Goal: Task Accomplishment & Management: Complete application form

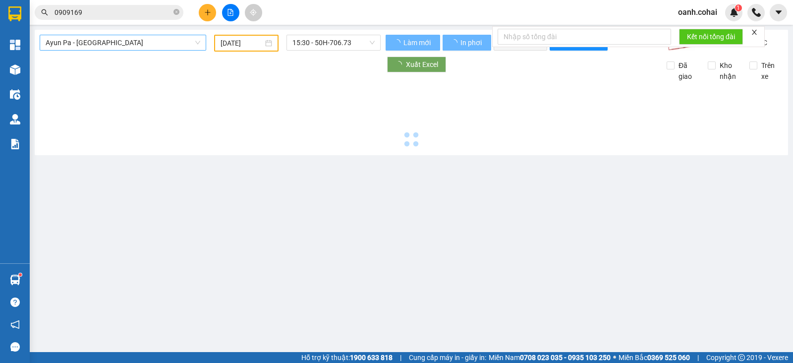
type input "[DATE]"
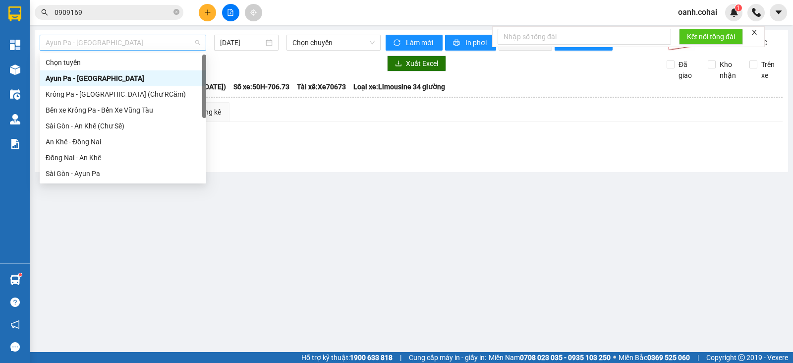
click at [149, 35] on span "Ayun Pa - [GEOGRAPHIC_DATA]" at bounding box center [123, 42] width 155 height 15
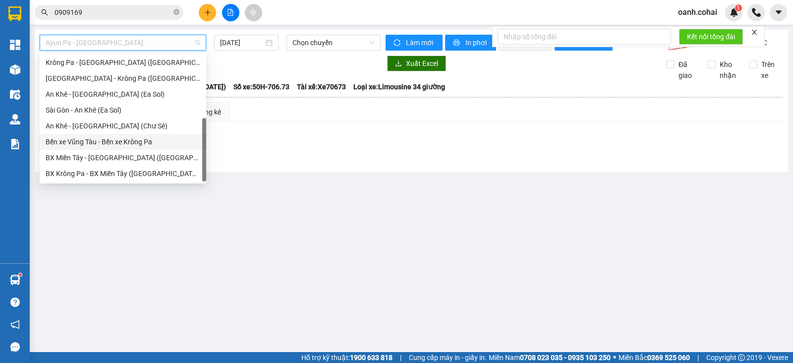
click at [105, 140] on div "Bến xe Vũng Tàu - Bến xe Krông Pa" at bounding box center [123, 141] width 155 height 11
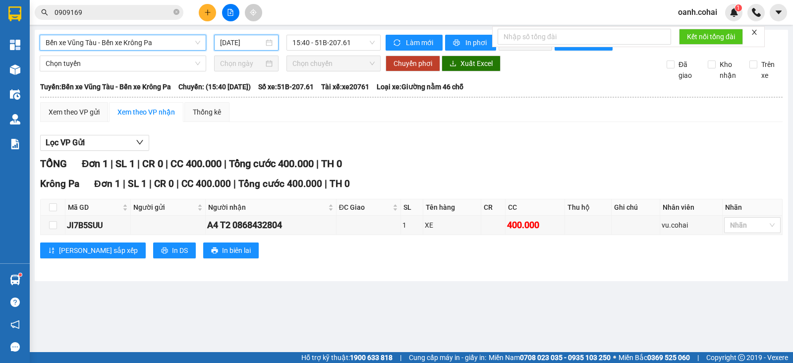
click at [250, 39] on input "[DATE]" at bounding box center [242, 42] width 44 height 11
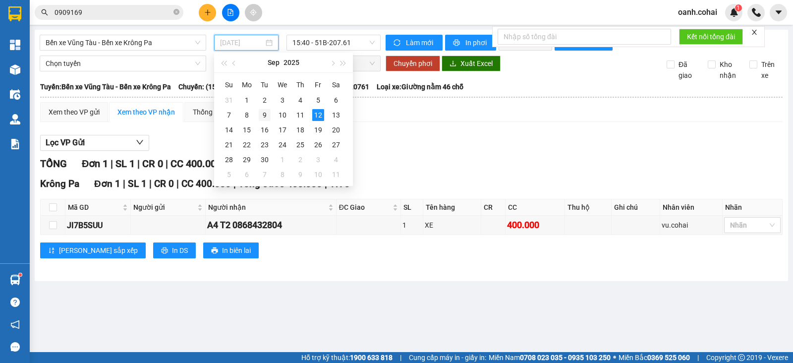
click at [263, 113] on div "9" at bounding box center [265, 115] width 12 height 12
type input "[DATE]"
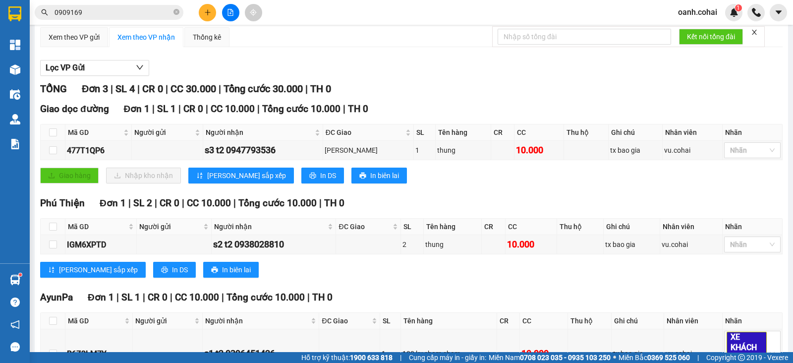
scroll to position [123, 0]
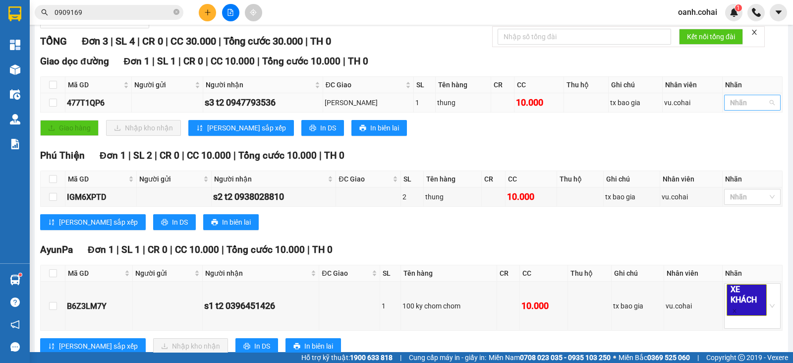
click at [741, 109] on div at bounding box center [748, 103] width 42 height 12
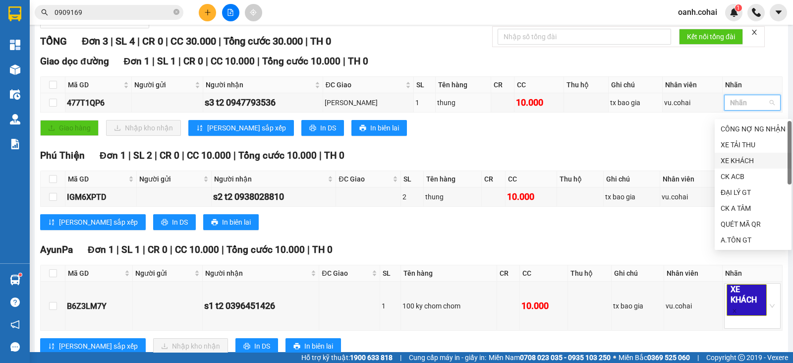
click at [744, 157] on div "XE KHÁCH" at bounding box center [753, 160] width 65 height 11
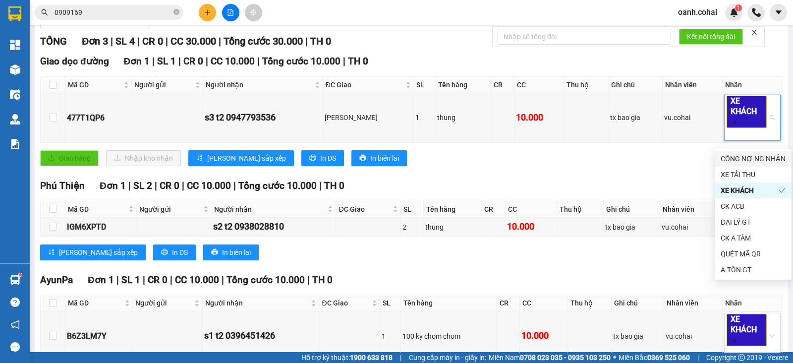
click at [646, 166] on div "Giao hàng Nhập kho nhận Lưu sắp xếp In DS In biên lai" at bounding box center [411, 158] width 742 height 16
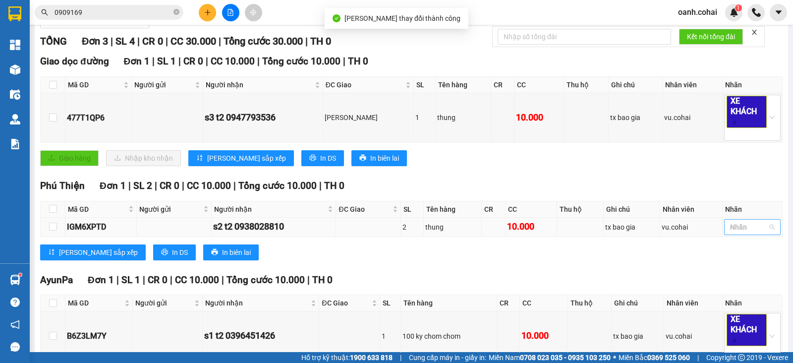
click at [737, 233] on div at bounding box center [748, 227] width 42 height 12
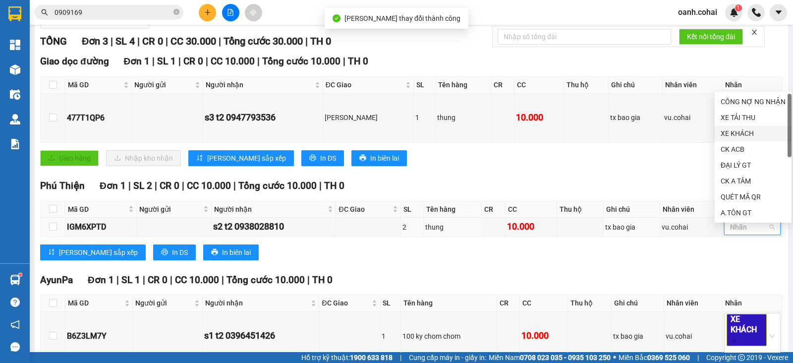
click at [743, 137] on div "XE KHÁCH" at bounding box center [753, 133] width 65 height 11
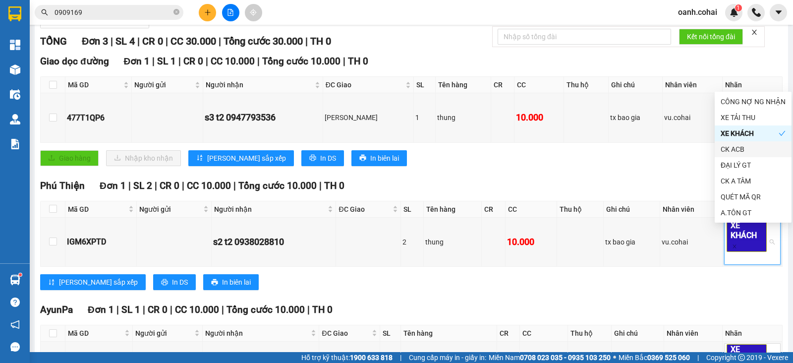
click at [597, 183] on div "TỔNG Đơn 3 | SL 4 | CR 0 | CC 30.000 | Tổng cước 30.000 | TH 0 Giao dọc đường Đ…" at bounding box center [411, 230] width 742 height 393
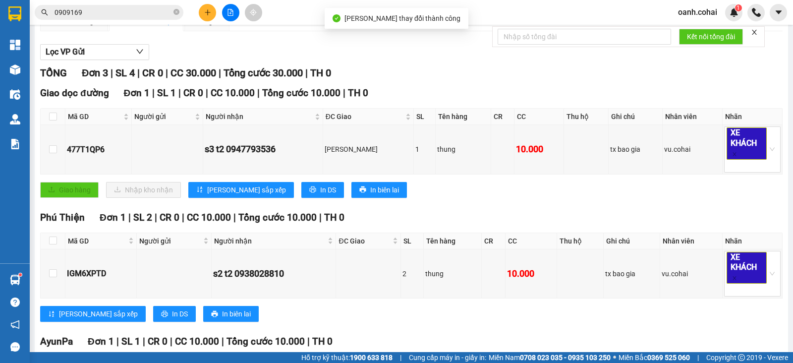
scroll to position [0, 0]
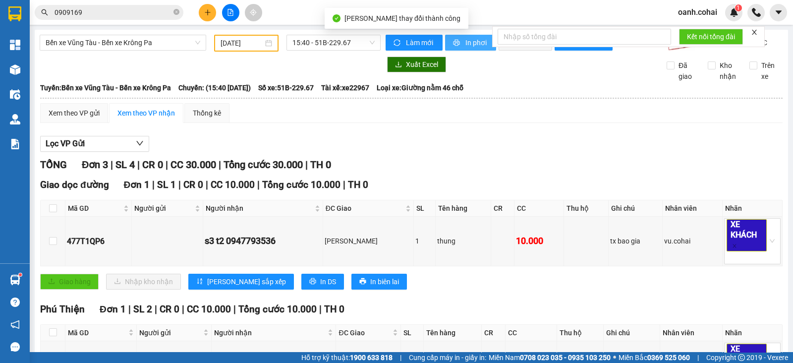
click at [478, 42] on span "In phơi" at bounding box center [476, 42] width 23 height 11
click at [709, 152] on div "Lọc VP Gửi" at bounding box center [411, 144] width 742 height 16
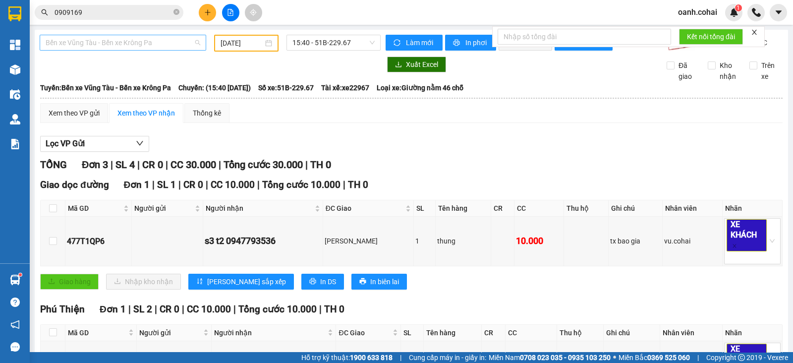
click at [162, 41] on span "Bến xe Vũng Tàu - Bến xe Krông Pa" at bounding box center [123, 42] width 155 height 15
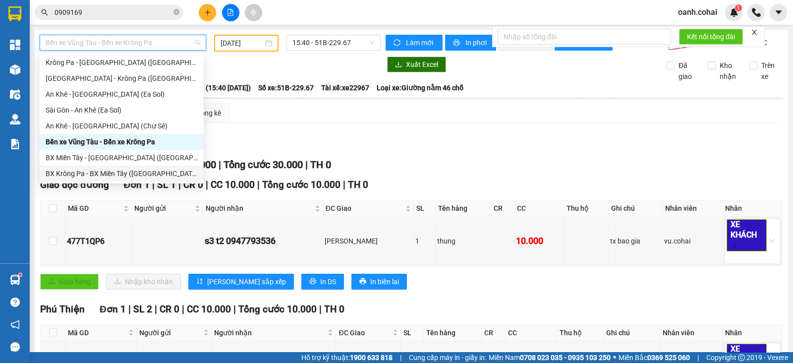
click at [109, 172] on div "BX Krông Pa - BX Miền Tây ([GEOGRAPHIC_DATA] - [GEOGRAPHIC_DATA])" at bounding box center [122, 173] width 152 height 11
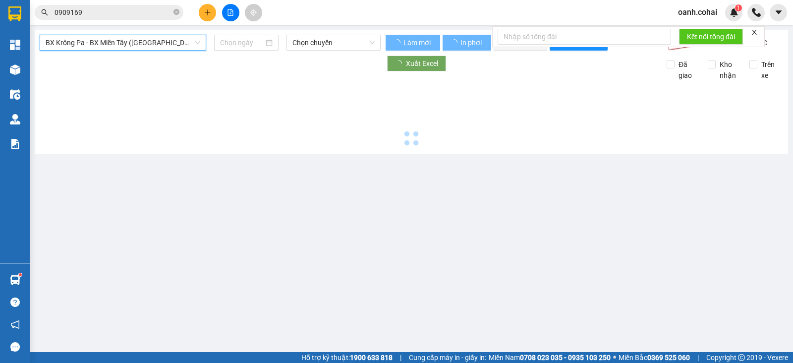
type input "[DATE]"
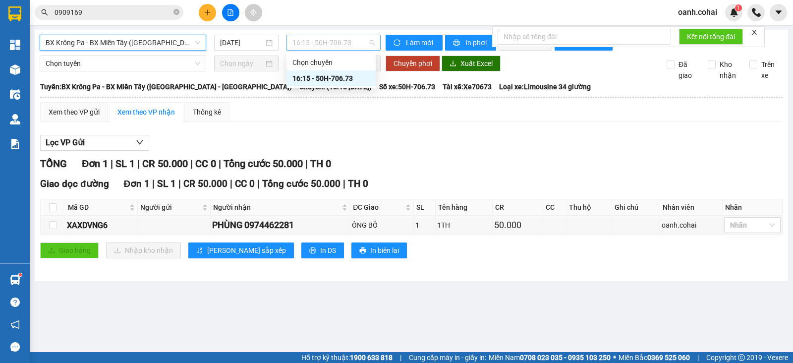
click at [329, 43] on span "16:15 - 50H-706.73" at bounding box center [333, 42] width 82 height 15
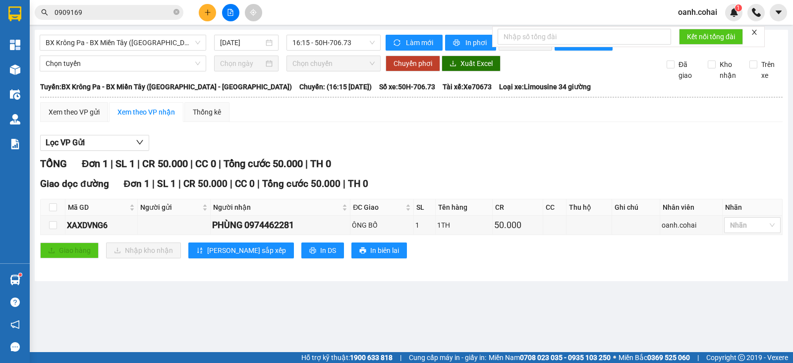
click at [383, 151] on div "Lọc VP Gửi" at bounding box center [411, 143] width 742 height 16
click at [162, 37] on span "BX Krông Pa - BX Miền Tây ([GEOGRAPHIC_DATA] - [GEOGRAPHIC_DATA])" at bounding box center [123, 42] width 155 height 15
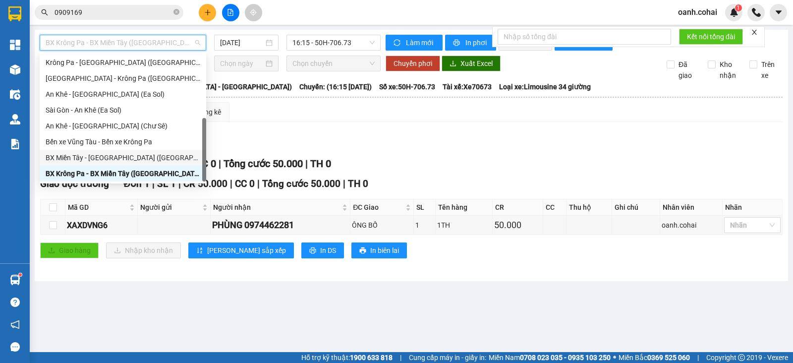
click at [112, 157] on div "BX Miền Tây - [GEOGRAPHIC_DATA] ([GEOGRAPHIC_DATA] - [GEOGRAPHIC_DATA])" at bounding box center [123, 157] width 155 height 11
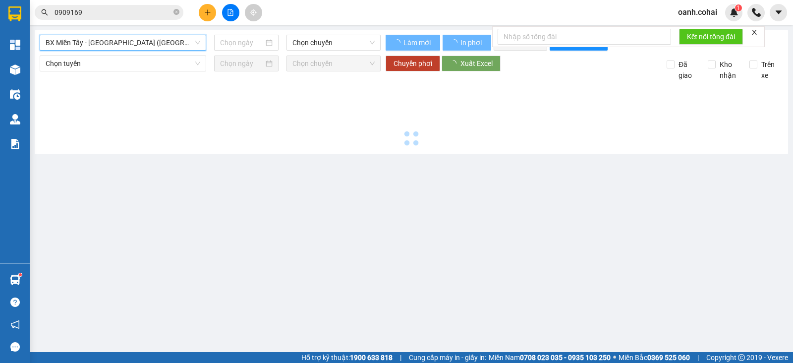
type input "[DATE]"
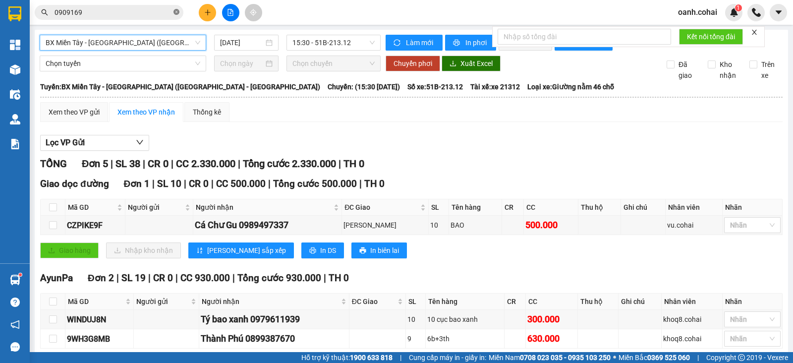
click at [176, 10] on icon "close-circle" at bounding box center [176, 12] width 6 height 6
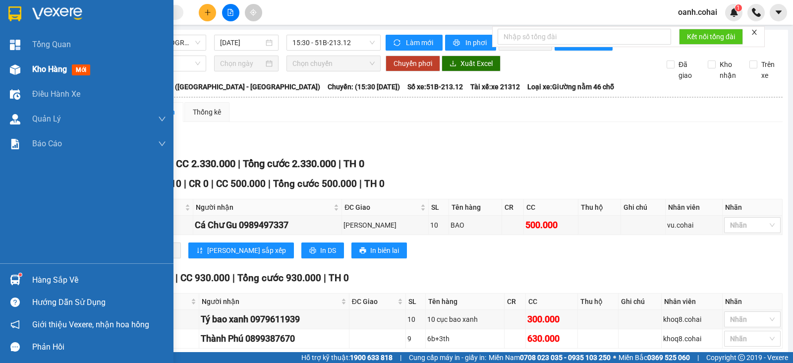
click at [43, 67] on span "Kho hàng" at bounding box center [49, 68] width 35 height 9
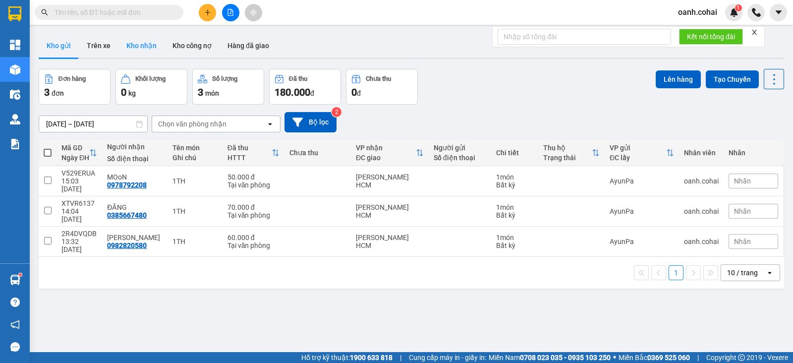
click at [141, 45] on button "Kho nhận" at bounding box center [141, 46] width 46 height 24
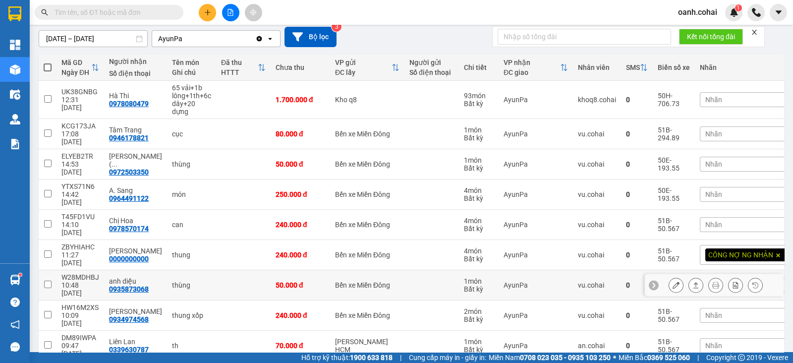
scroll to position [99, 0]
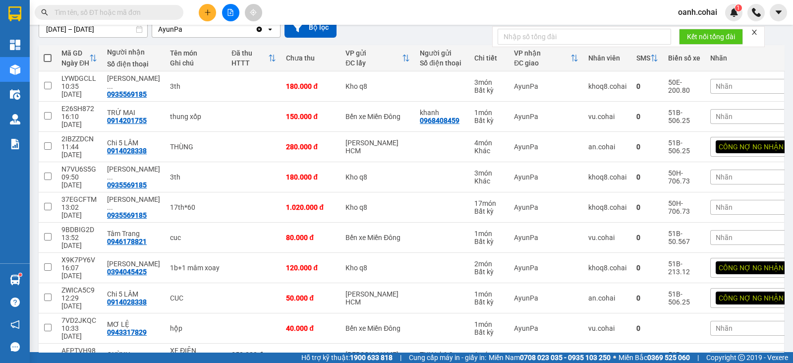
scroll to position [96, 0]
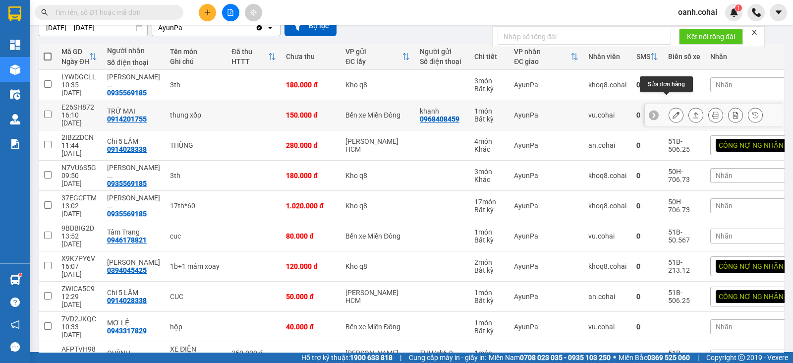
click at [669, 107] on button at bounding box center [676, 115] width 14 height 17
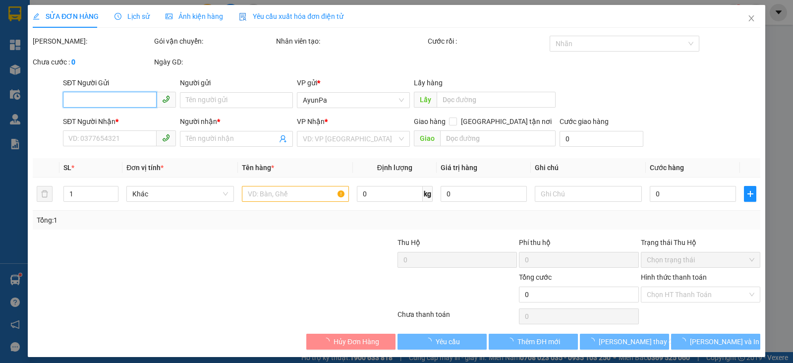
type input "0968408459"
type input "khanh"
type input "0914201755"
type input "TRỨ MAI"
type input "11.500.000"
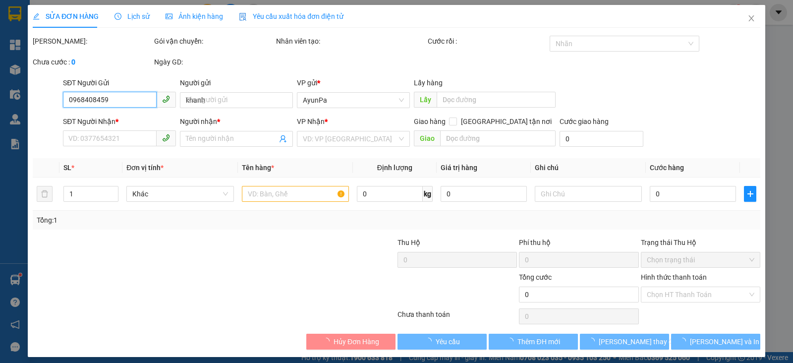
type input "150.000"
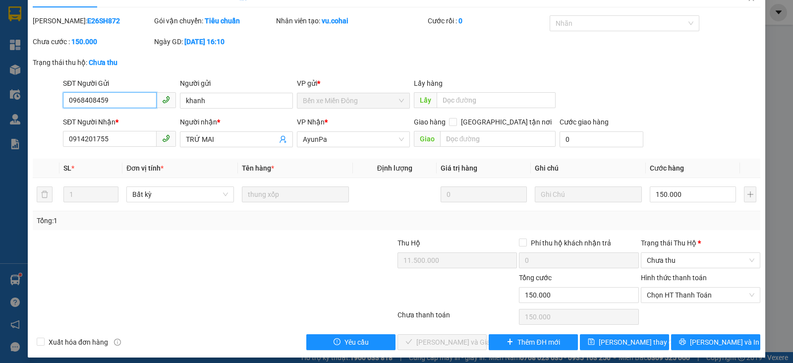
scroll to position [26, 0]
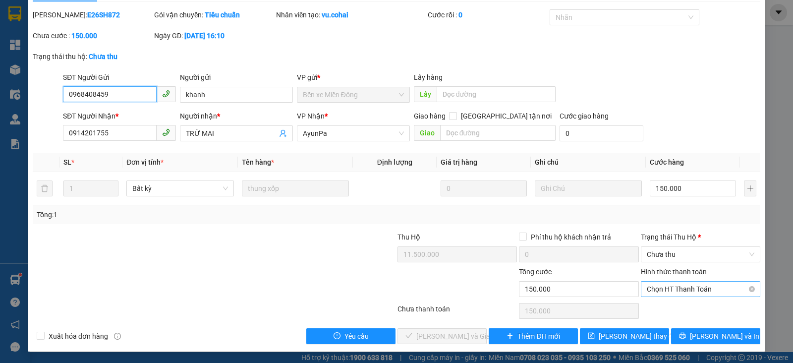
click at [691, 286] on span "Chọn HT Thanh Toán" at bounding box center [701, 288] width 108 height 15
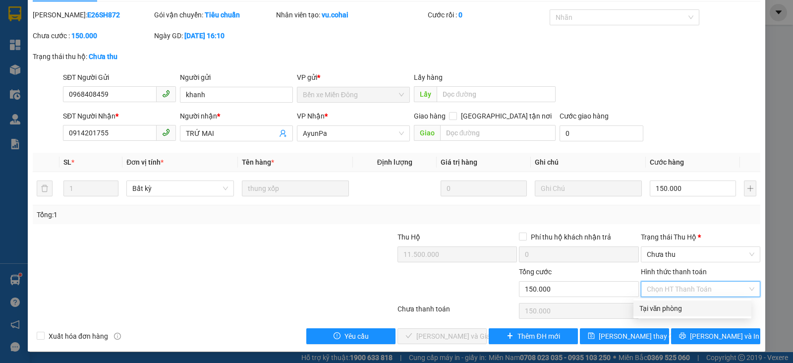
click at [657, 310] on div "Tại văn phòng" at bounding box center [692, 308] width 106 height 11
type input "0"
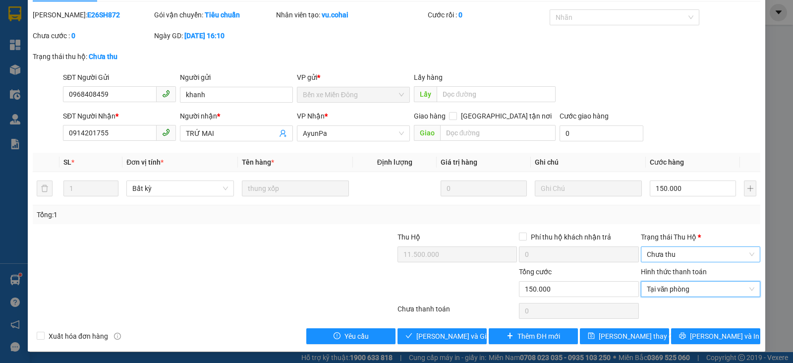
click at [706, 255] on span "Chưa thu" at bounding box center [701, 254] width 108 height 15
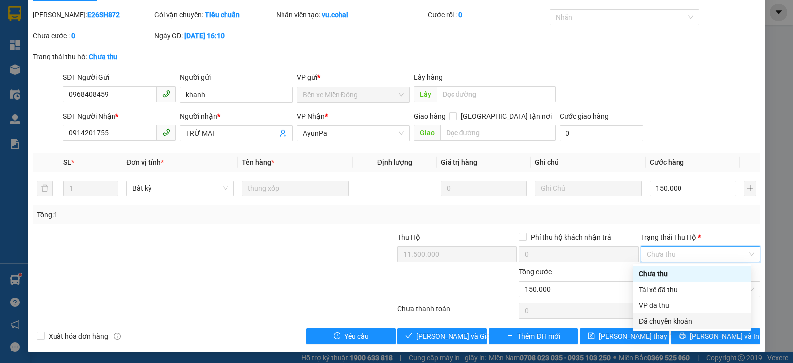
click at [676, 322] on div "Đã chuyển khoản" at bounding box center [692, 321] width 106 height 11
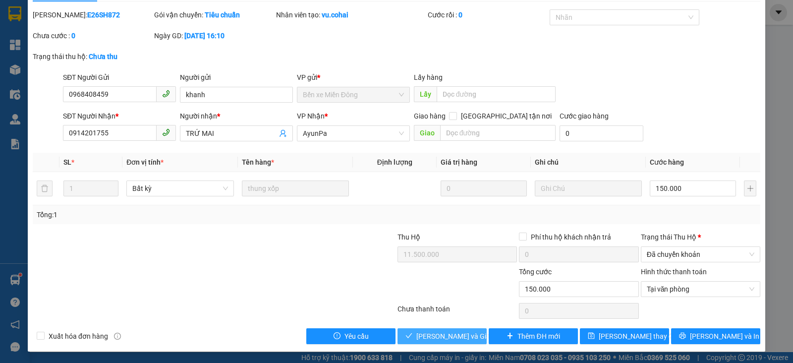
click at [446, 336] on span "[PERSON_NAME] và Giao hàng" at bounding box center [463, 336] width 95 height 11
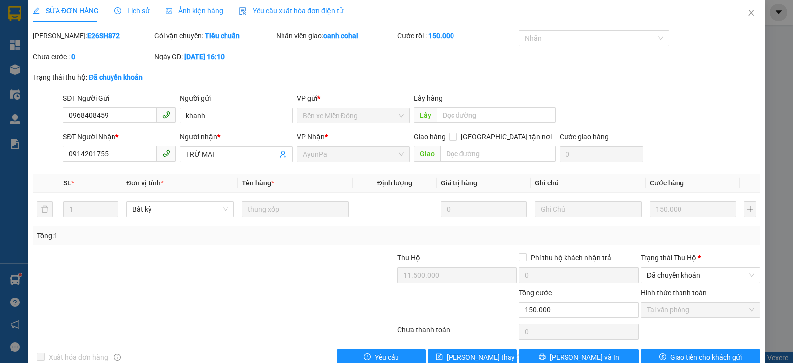
scroll to position [0, 0]
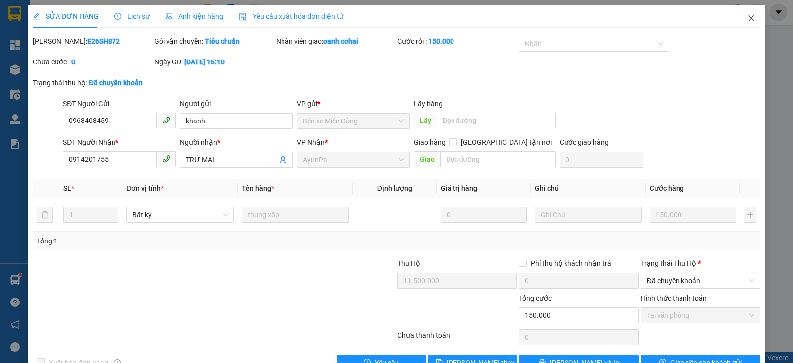
click at [747, 19] on icon "close" at bounding box center [751, 18] width 8 height 8
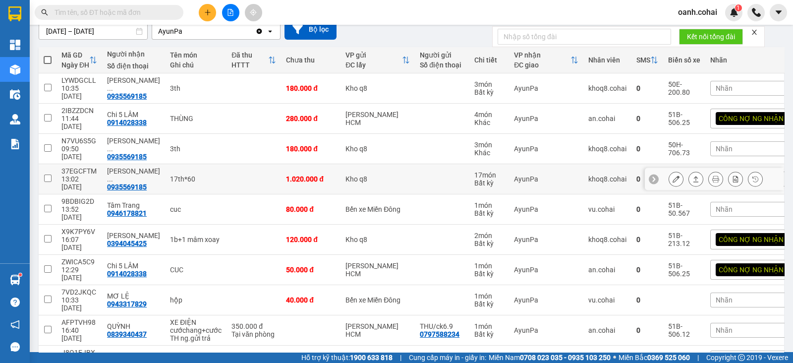
scroll to position [99, 0]
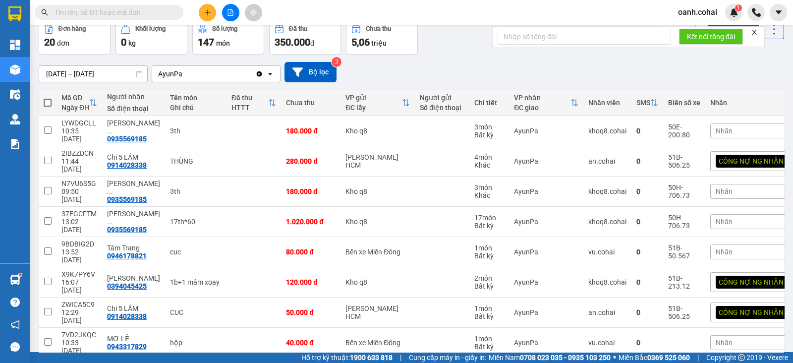
scroll to position [0, 0]
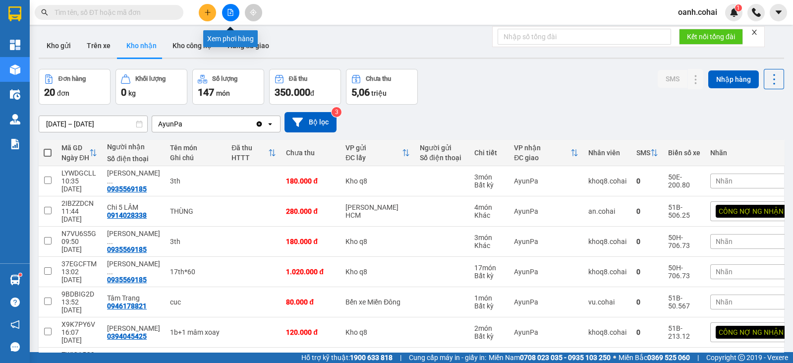
click at [231, 13] on icon "file-add" at bounding box center [230, 12] width 7 height 7
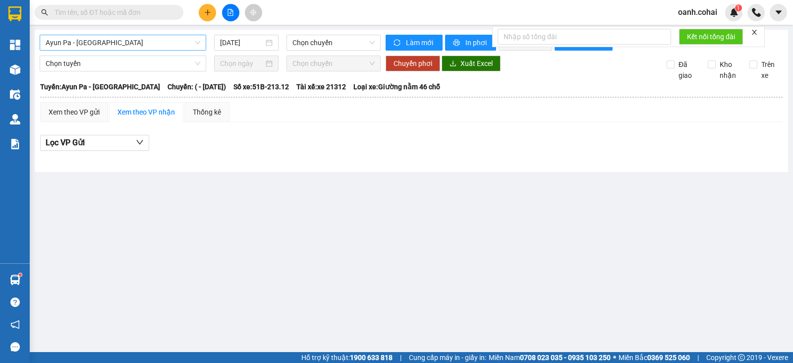
click at [181, 40] on span "Ayun Pa - [GEOGRAPHIC_DATA]" at bounding box center [123, 42] width 155 height 15
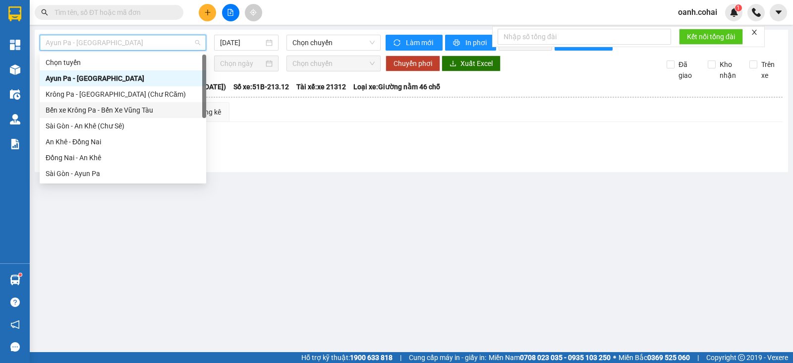
scroll to position [123, 0]
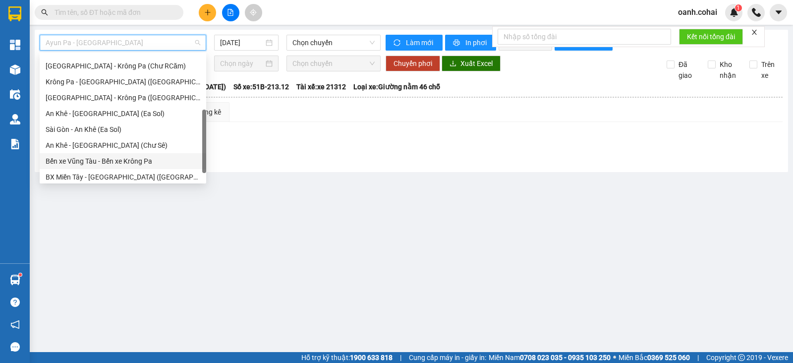
click at [126, 158] on div "Bến xe Vũng Tàu - Bến xe Krông Pa" at bounding box center [123, 161] width 155 height 11
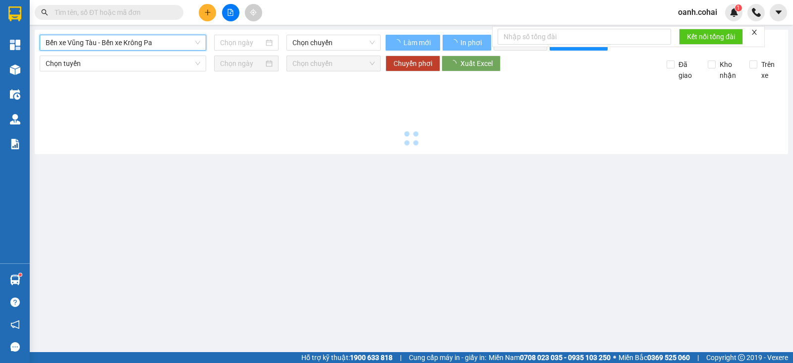
type input "[DATE]"
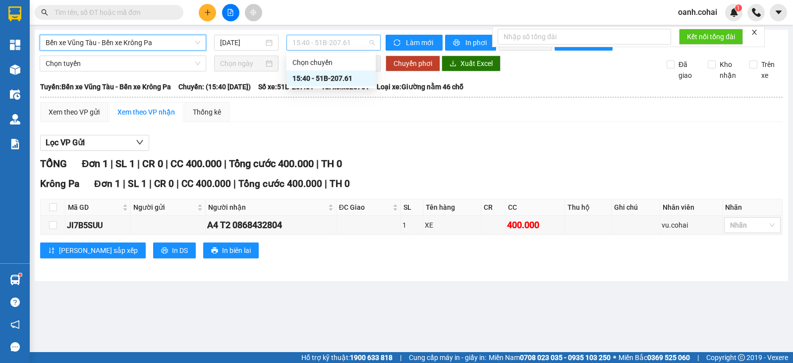
click at [338, 40] on span "15:40 - 51B-207.61" at bounding box center [333, 42] width 82 height 15
click at [154, 43] on span "Bến xe Vũng Tàu - Bến xe Krông Pa" at bounding box center [123, 42] width 155 height 15
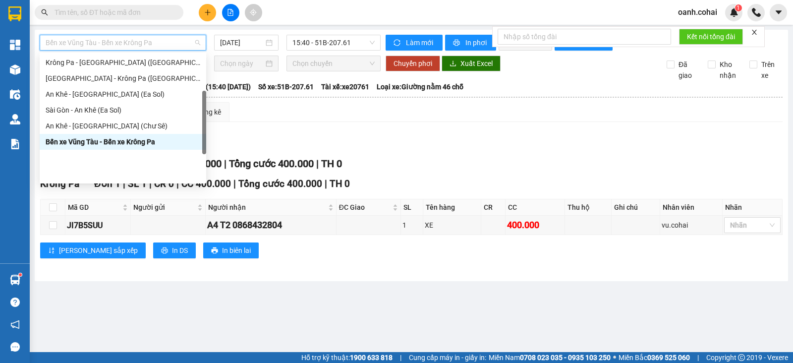
scroll to position [19, 0]
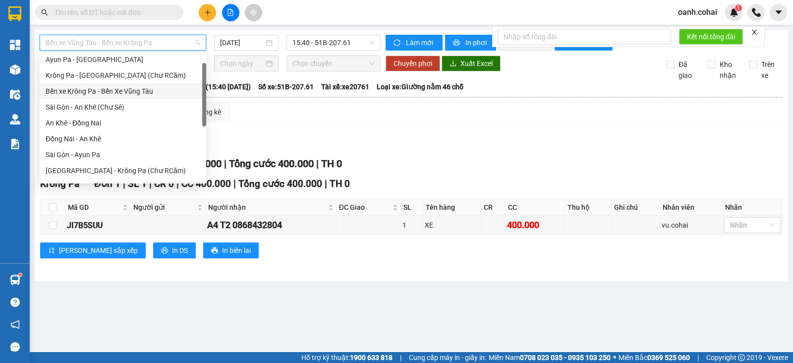
click at [130, 91] on div "Bến xe Krông Pa - Bến Xe Vũng Tàu" at bounding box center [123, 91] width 155 height 11
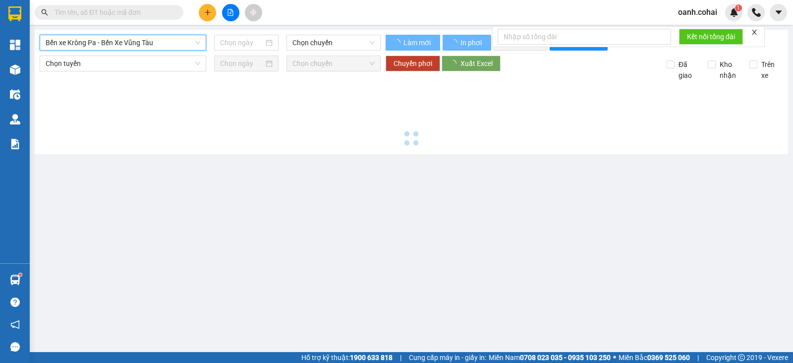
type input "[DATE]"
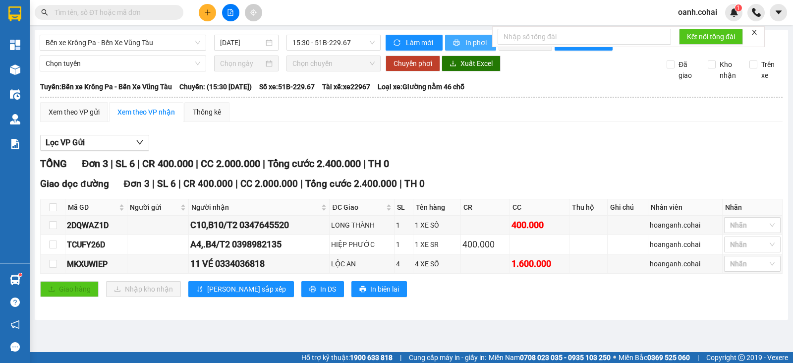
click at [486, 38] on span "In phơi" at bounding box center [476, 42] width 23 height 11
click at [446, 309] on div "TỔNG Đơn 3 | SL 6 | CR 400.000 | CC 2.000.000 | Tổng cước 2.400.000 | TH 0 Giao…" at bounding box center [411, 232] width 742 height 153
click at [171, 40] on span "Bến xe Krông Pa - Bến Xe Vũng Tàu" at bounding box center [123, 42] width 155 height 15
click at [213, 7] on button at bounding box center [207, 12] width 17 height 17
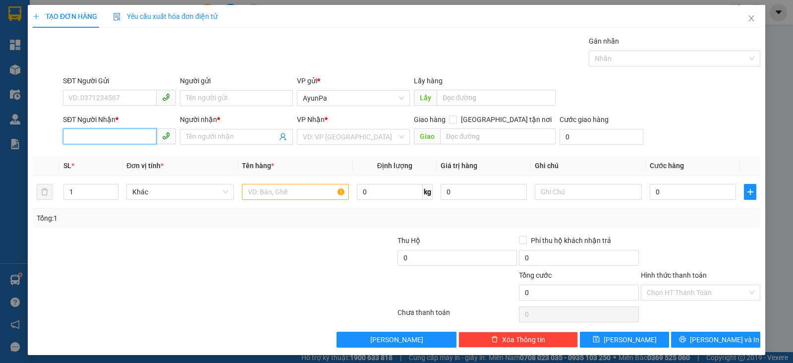
click at [112, 135] on input "SĐT Người Nhận *" at bounding box center [110, 136] width 94 height 16
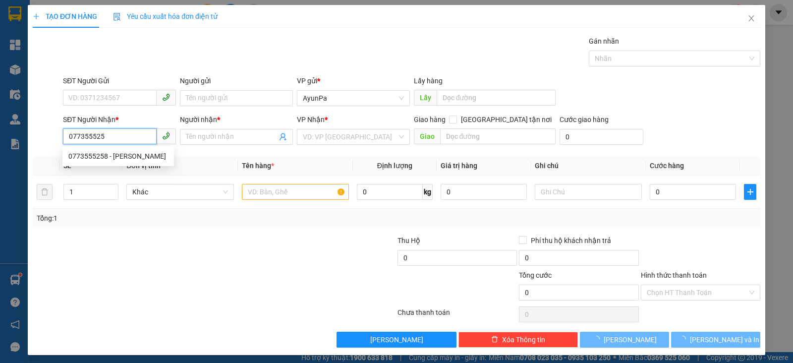
type input "0773555258"
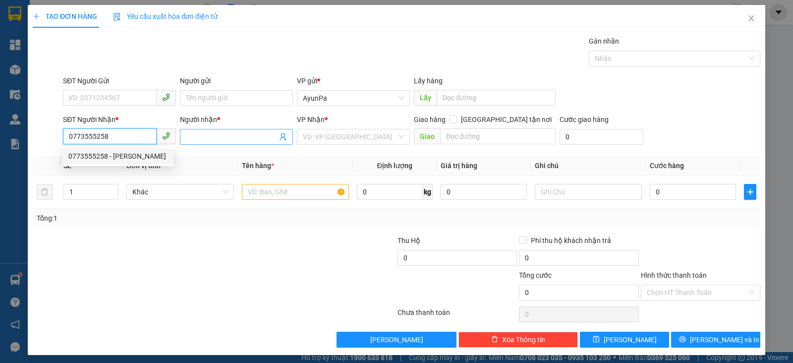
drag, startPoint x: 126, startPoint y: 155, endPoint x: 241, endPoint y: 130, distance: 117.1
click at [131, 154] on div "0773555258 - [PERSON_NAME]" at bounding box center [118, 156] width 100 height 11
type input "TRINH"
type input "0773555258"
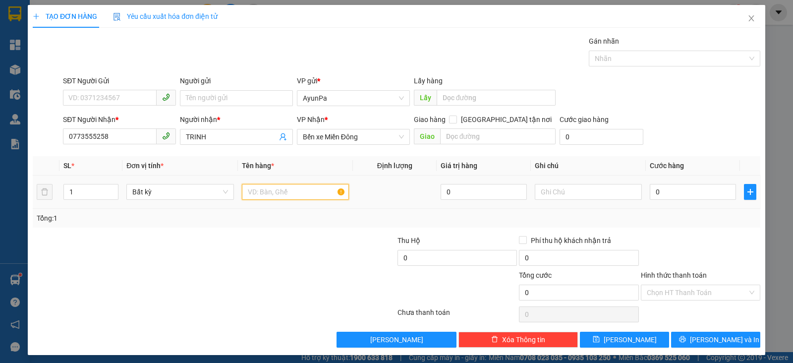
click at [312, 191] on input "text" at bounding box center [295, 192] width 107 height 16
type input "1TH"
click at [690, 199] on input "0" at bounding box center [693, 192] width 86 height 16
type input "5"
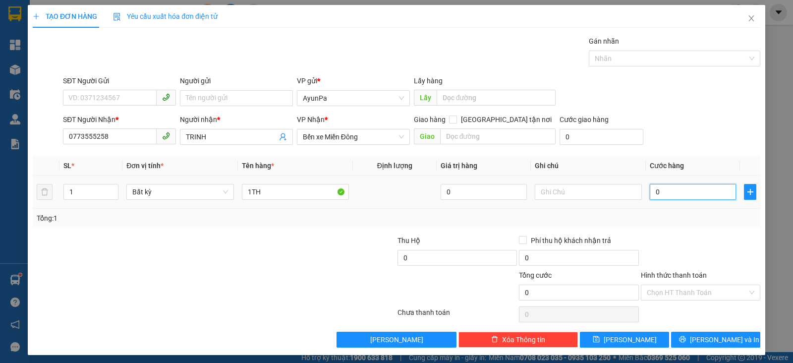
type input "5"
type input "50"
type input "50.000"
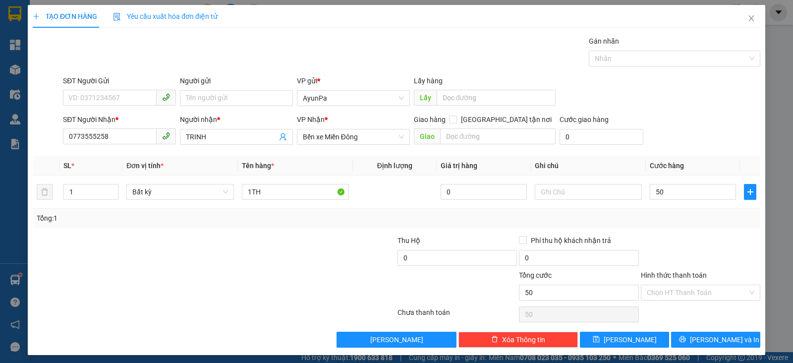
type input "50.000"
click at [678, 238] on div at bounding box center [700, 252] width 121 height 35
click at [687, 297] on input "Hình thức thanh toán" at bounding box center [697, 292] width 101 height 15
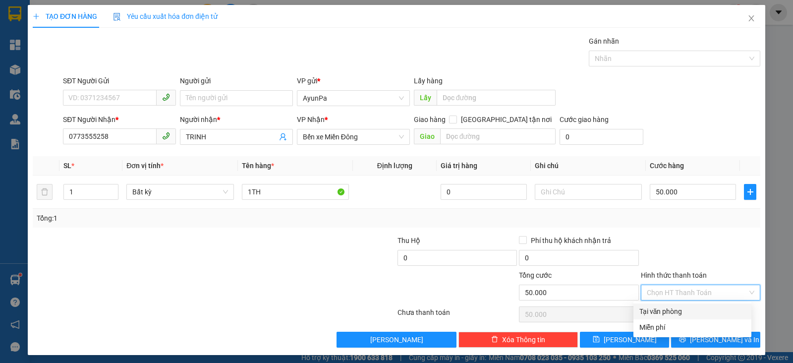
click at [673, 308] on div "Tại văn phòng" at bounding box center [692, 311] width 106 height 11
type input "0"
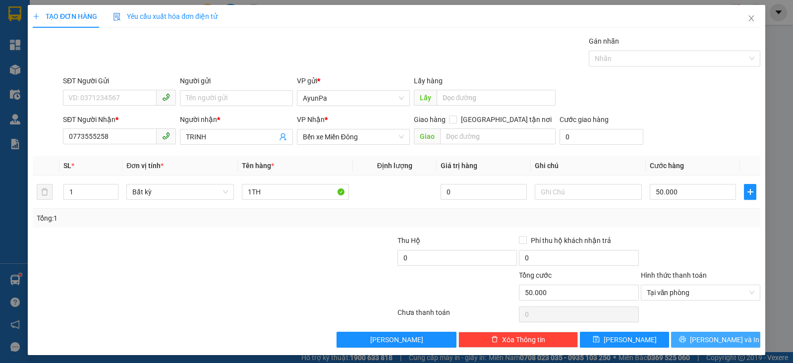
click at [709, 337] on span "[PERSON_NAME] và In" at bounding box center [724, 339] width 69 height 11
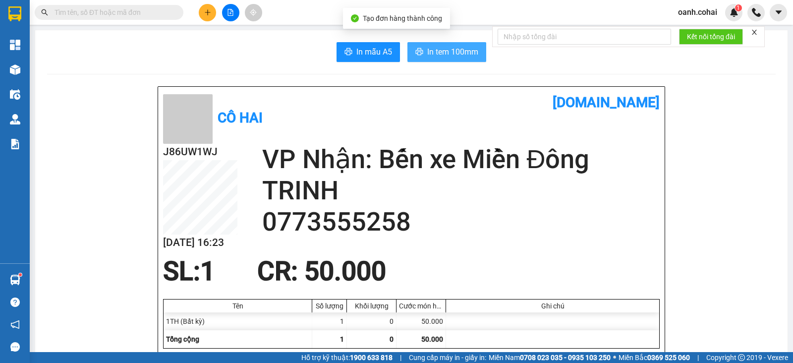
click at [440, 46] on span "In tem 100mm" at bounding box center [452, 52] width 51 height 12
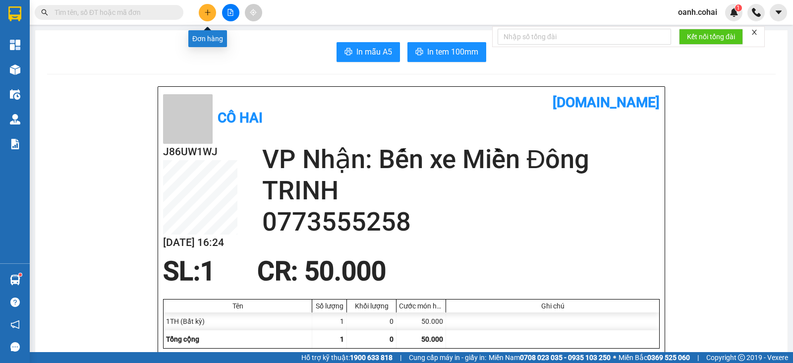
click at [212, 3] on div "Kết quả tìm kiếm ( 19 ) Bộ lọc Mã ĐH Trạng thái Món hàng Thu hộ Tổng cước Chưa …" at bounding box center [396, 12] width 793 height 25
click at [207, 6] on button at bounding box center [207, 12] width 17 height 17
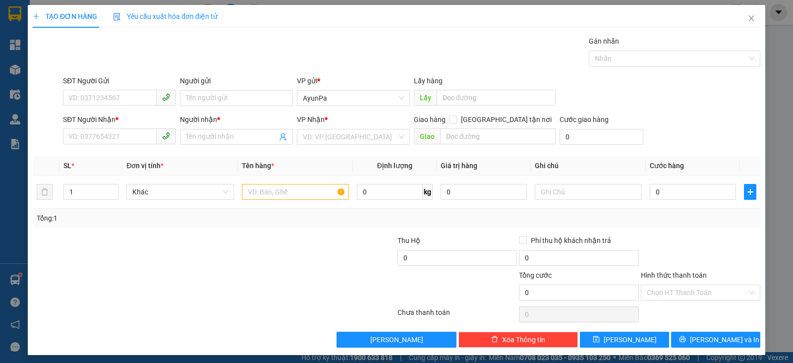
click at [130, 121] on div "SĐT Người Nhận *" at bounding box center [119, 119] width 113 height 11
click at [130, 128] on input "SĐT Người Nhận *" at bounding box center [110, 136] width 94 height 16
click at [124, 131] on input "SĐT Người Nhận *" at bounding box center [110, 136] width 94 height 16
type input "02866802586"
click at [122, 160] on div "02866802586 - NIỀM TIN" at bounding box center [118, 156] width 100 height 11
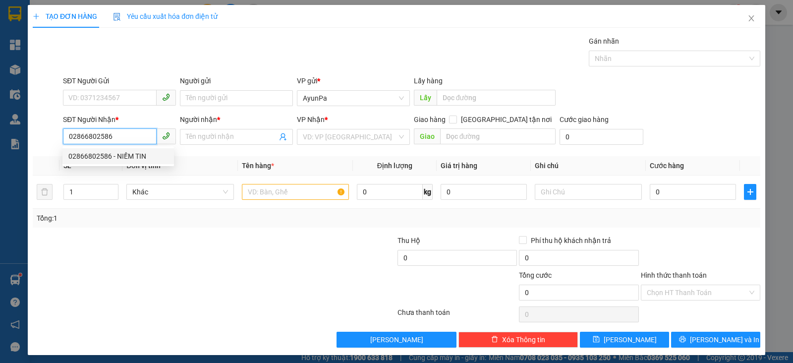
type input "NIỀM TIN"
type input "02866802586"
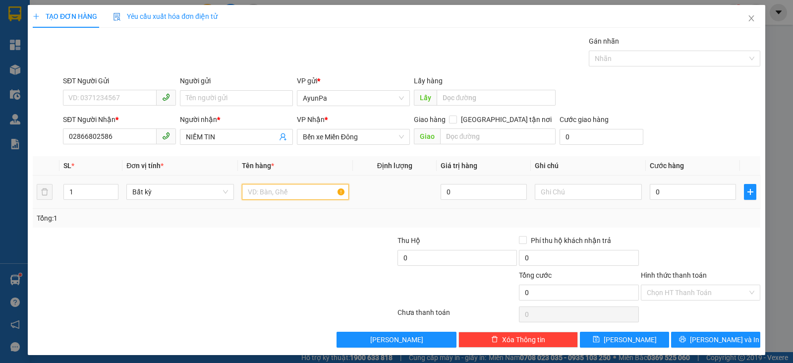
click at [295, 197] on input "text" at bounding box center [295, 192] width 107 height 16
type input "1 HỘP"
click at [682, 183] on div "0" at bounding box center [693, 192] width 86 height 20
click at [671, 188] on input "0" at bounding box center [693, 192] width 86 height 16
type input "4"
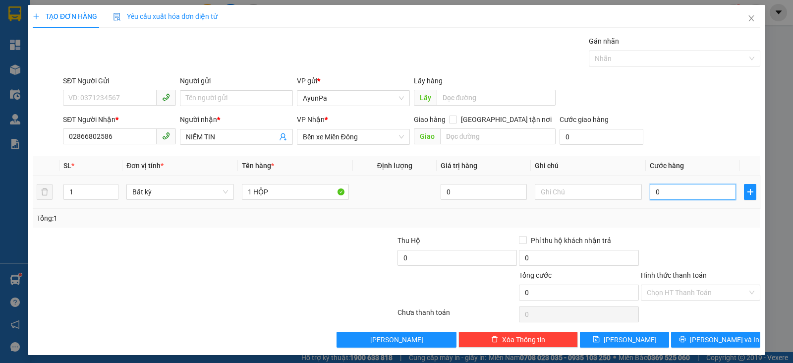
type input "4"
type input "40"
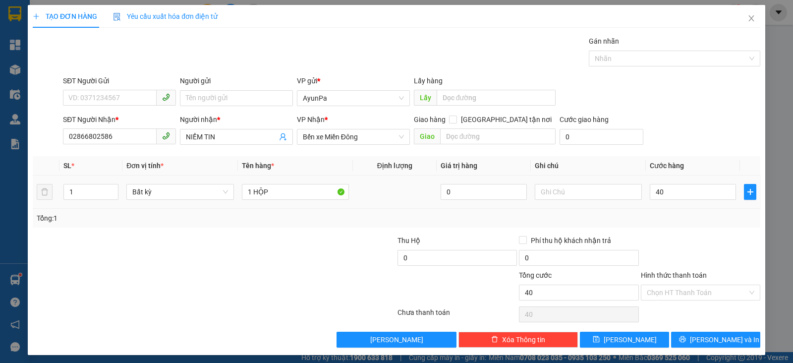
type input "40.000"
click at [672, 203] on td "40.000" at bounding box center [693, 191] width 94 height 33
click at [674, 293] on input "Hình thức thanh toán" at bounding box center [697, 292] width 101 height 15
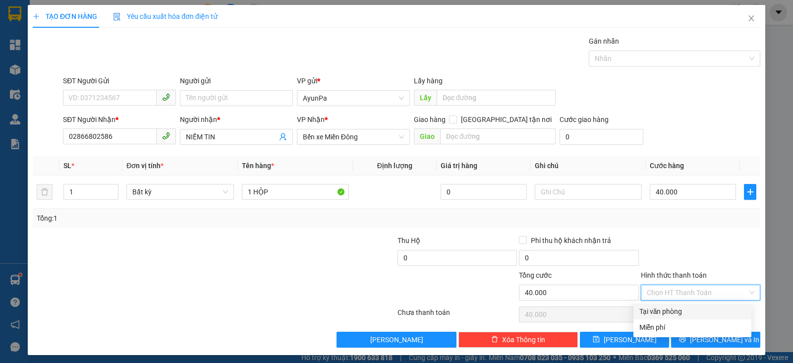
click at [670, 311] on div "Tại văn phòng" at bounding box center [692, 311] width 106 height 11
type input "0"
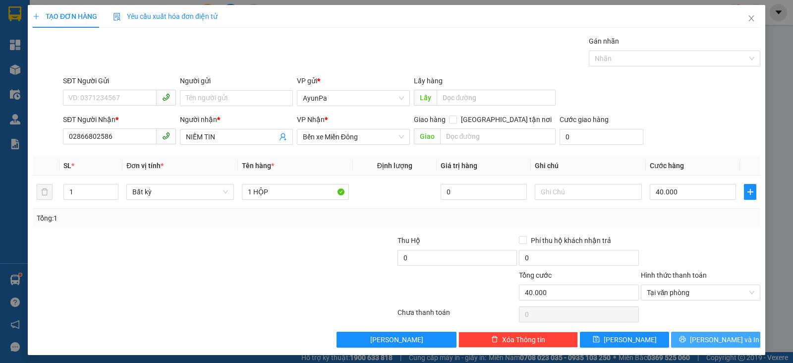
drag, startPoint x: 711, startPoint y: 353, endPoint x: 716, endPoint y: 343, distance: 10.9
click at [712, 353] on div "TẠO ĐƠN HÀNG Yêu cầu xuất hóa đơn điện tử Transit Pickup Surcharge Ids Transit …" at bounding box center [396, 180] width 737 height 350
click at [718, 336] on span "[PERSON_NAME] và In" at bounding box center [724, 339] width 69 height 11
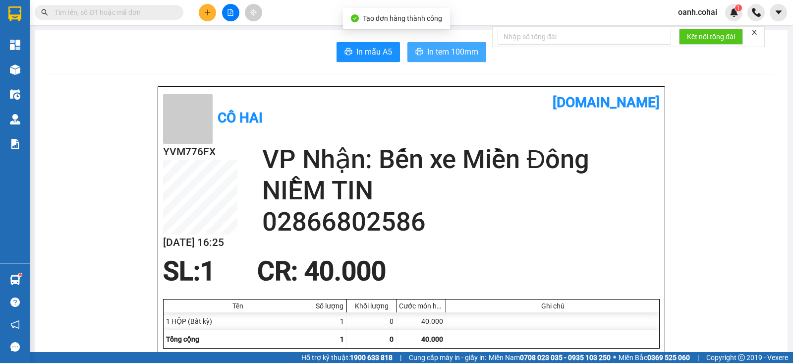
click at [427, 50] on span "In tem 100mm" at bounding box center [452, 52] width 51 height 12
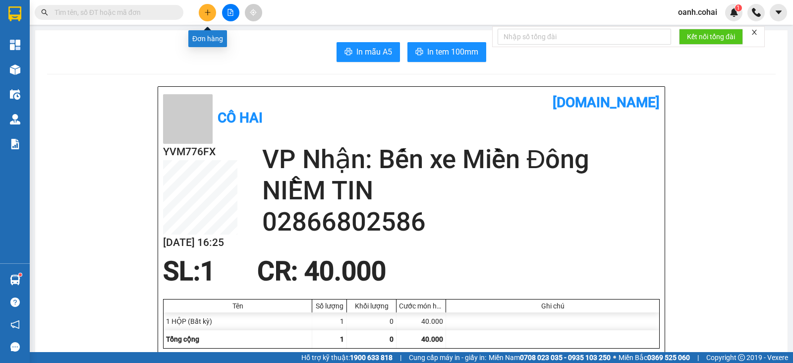
click at [211, 13] on button at bounding box center [207, 12] width 17 height 17
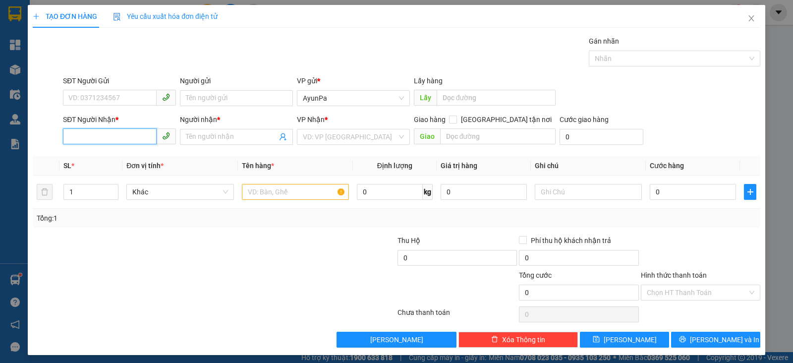
click at [119, 135] on input "SĐT Người Nhận *" at bounding box center [110, 136] width 94 height 16
click at [132, 136] on input "SĐT Người Nhận *" at bounding box center [110, 136] width 94 height 16
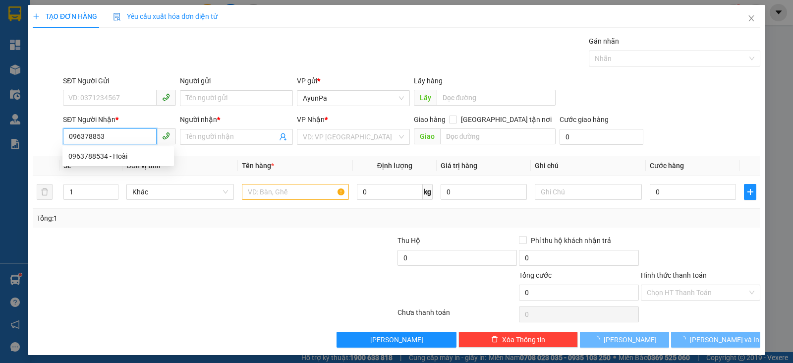
type input "0963788534"
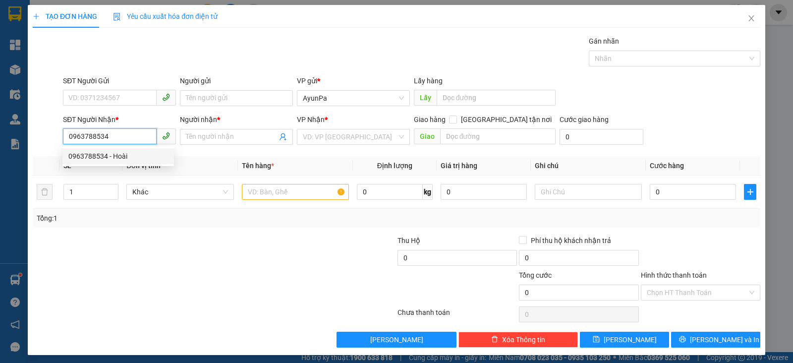
click at [134, 151] on div "0963788534 - Hoài" at bounding box center [118, 156] width 100 height 11
type input "Hoài"
click at [359, 132] on span "AyunPa" at bounding box center [353, 136] width 101 height 15
type input "0963788534"
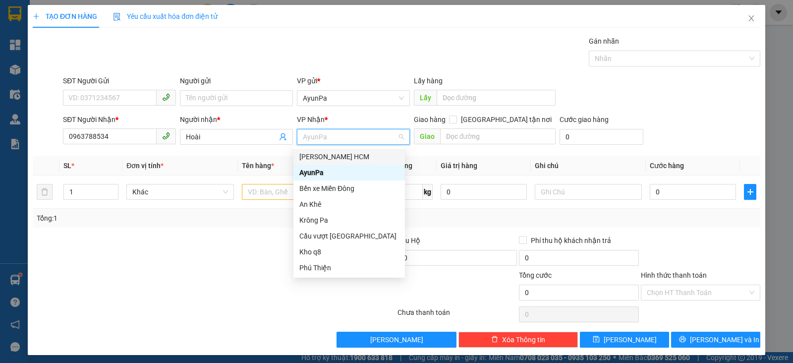
click at [352, 151] on div "[PERSON_NAME] HCM" at bounding box center [349, 156] width 100 height 11
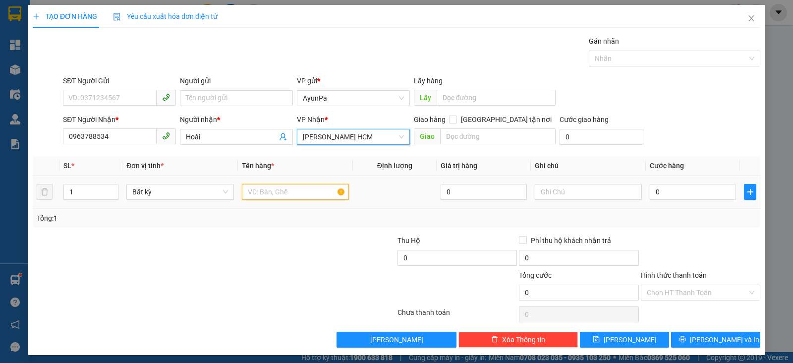
click at [294, 192] on input "text" at bounding box center [295, 192] width 107 height 16
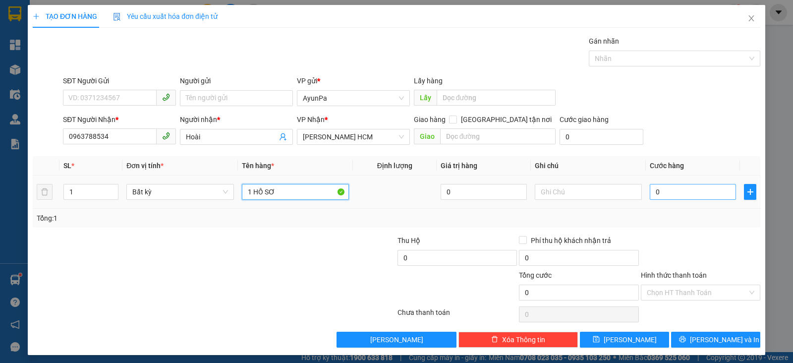
type input "1 HỒ SƠ"
click at [667, 184] on input "0" at bounding box center [693, 192] width 86 height 16
type input "4"
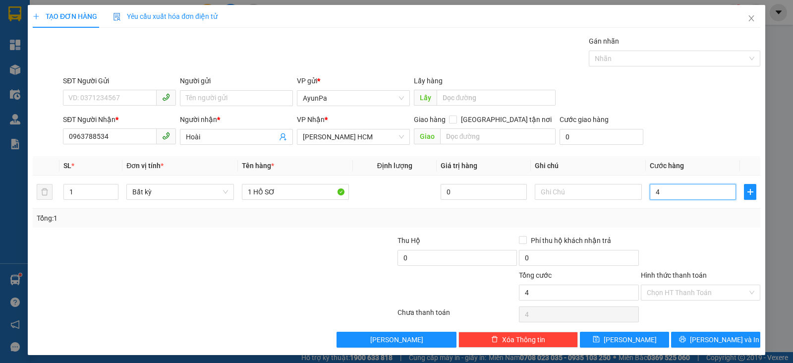
type input "40"
type input "40.000"
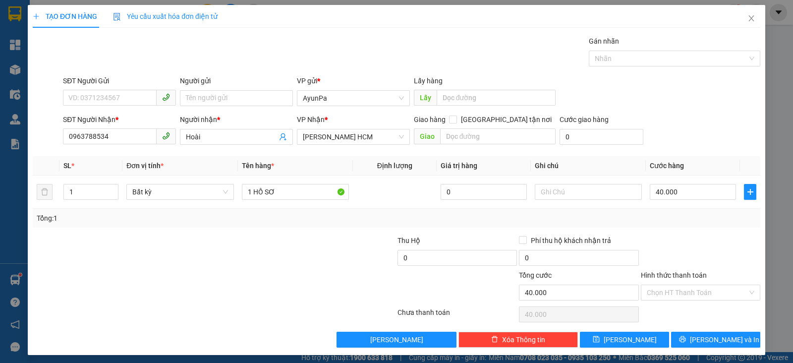
click at [698, 247] on div at bounding box center [700, 252] width 121 height 35
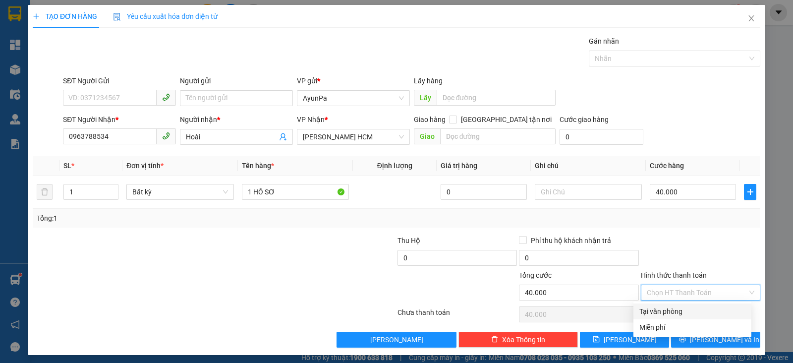
click at [687, 292] on input "Hình thức thanh toán" at bounding box center [697, 292] width 101 height 15
click at [669, 311] on div "Tại văn phòng" at bounding box center [692, 311] width 106 height 11
type input "0"
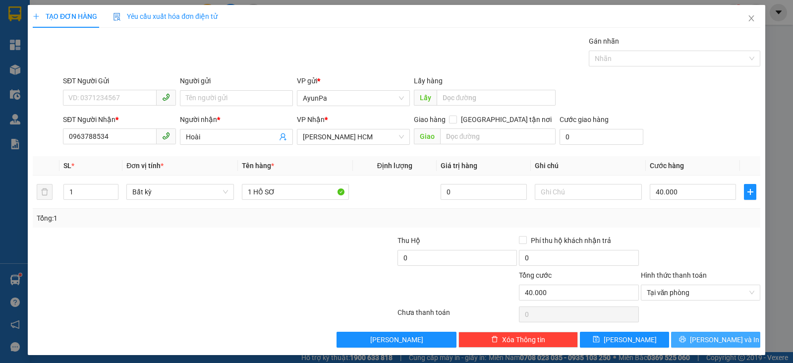
click at [674, 338] on button "[PERSON_NAME] và In" at bounding box center [715, 340] width 89 height 16
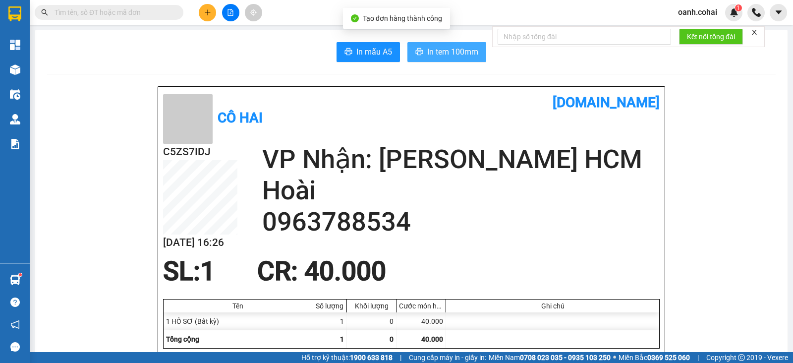
click at [444, 49] on span "In tem 100mm" at bounding box center [452, 52] width 51 height 12
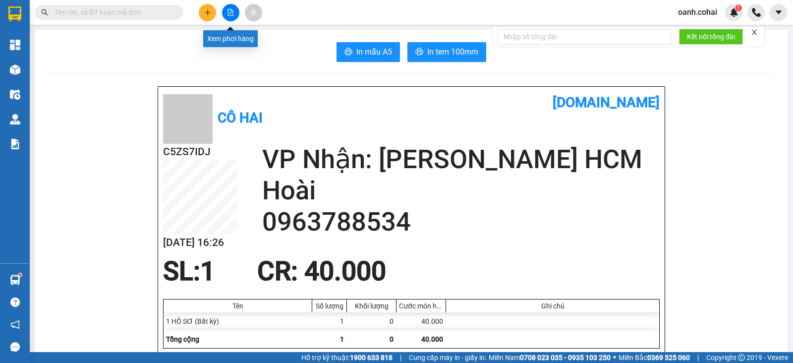
click at [233, 10] on icon "file-add" at bounding box center [230, 12] width 7 height 7
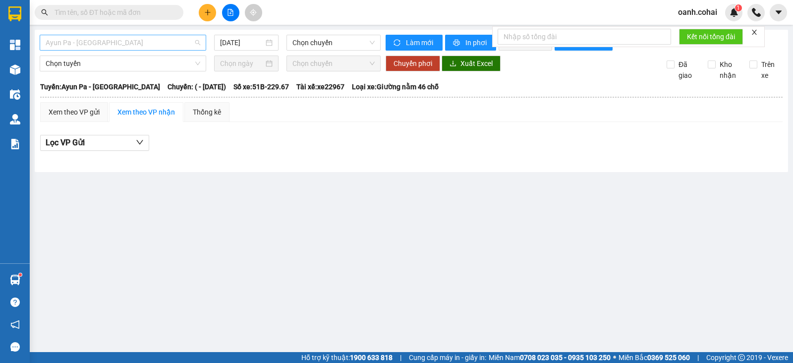
click at [136, 46] on span "Ayun Pa - [GEOGRAPHIC_DATA]" at bounding box center [123, 42] width 155 height 15
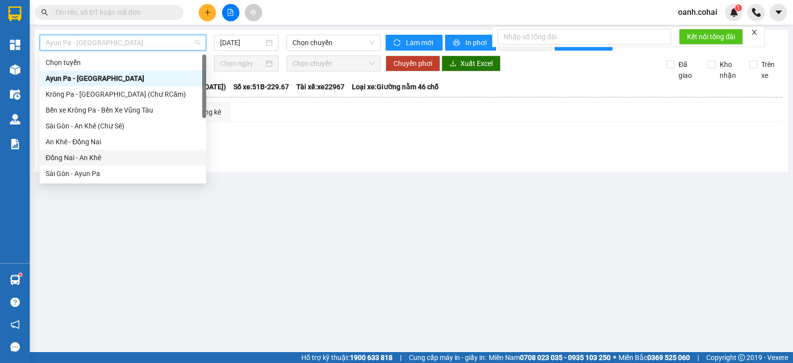
scroll to position [123, 0]
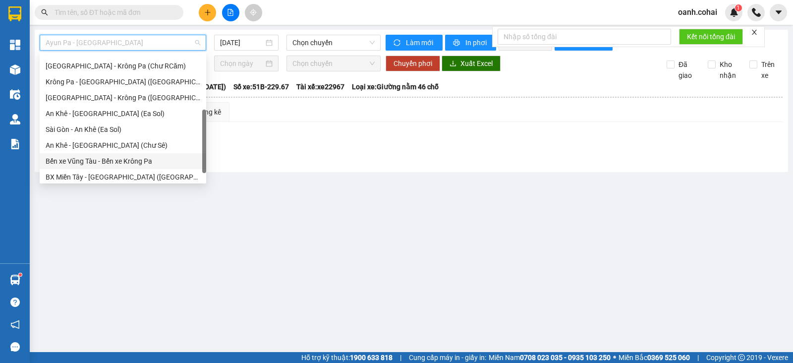
click at [110, 163] on div "Bến xe Vũng Tàu - Bến xe Krông Pa" at bounding box center [123, 161] width 155 height 11
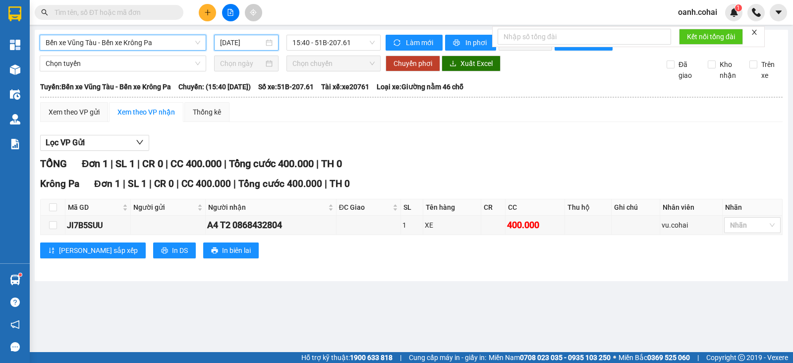
click at [245, 41] on input "[DATE]" at bounding box center [242, 42] width 44 height 11
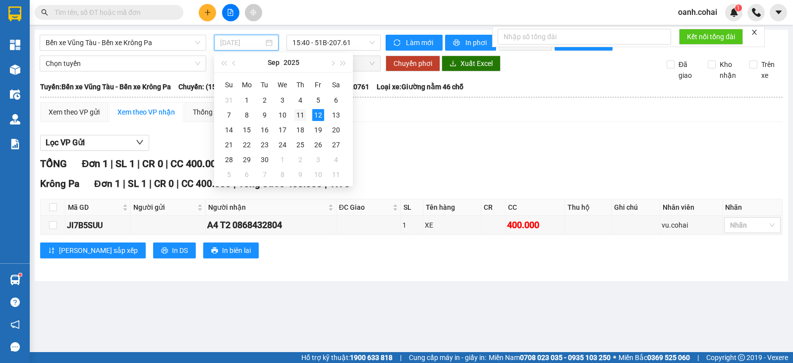
click at [303, 115] on div "11" at bounding box center [300, 115] width 12 height 12
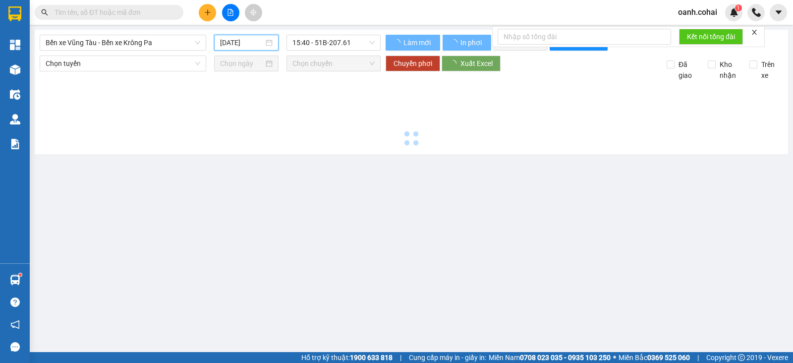
type input "[DATE]"
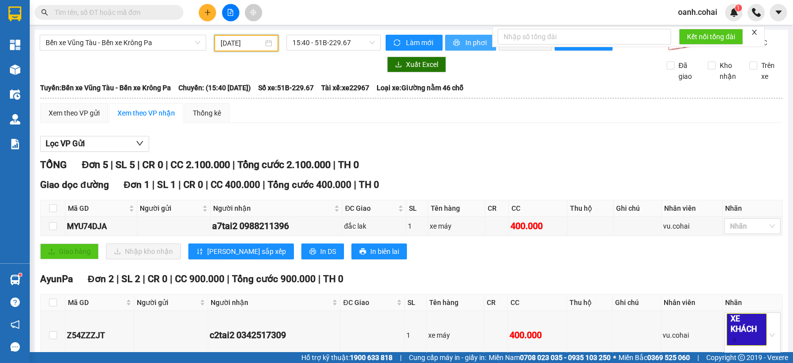
click at [474, 42] on span "In phơi" at bounding box center [476, 42] width 23 height 11
click at [717, 152] on div "Lọc VP Gửi" at bounding box center [411, 144] width 742 height 16
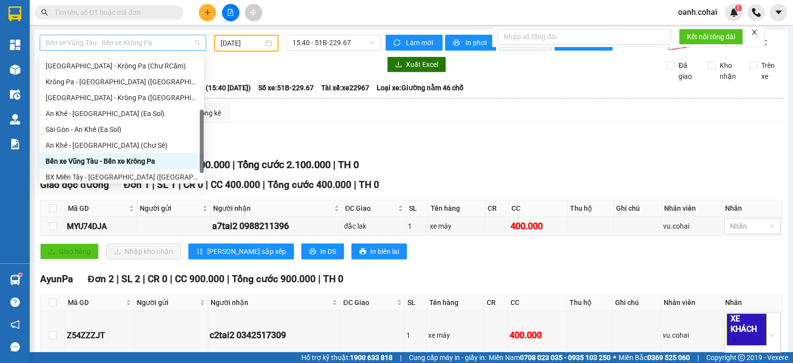
click at [180, 41] on span "Bến xe Vũng Tàu - Bến xe Krông Pa" at bounding box center [123, 42] width 155 height 15
click at [163, 48] on span "Bến xe Vũng Tàu - Bến xe Krông Pa" at bounding box center [123, 42] width 155 height 15
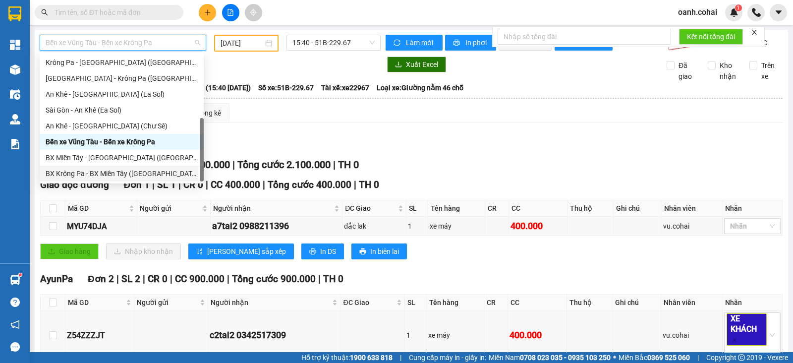
click at [128, 168] on div "BX Krông Pa - BX Miền Tây ([GEOGRAPHIC_DATA] - [GEOGRAPHIC_DATA])" at bounding box center [122, 173] width 152 height 11
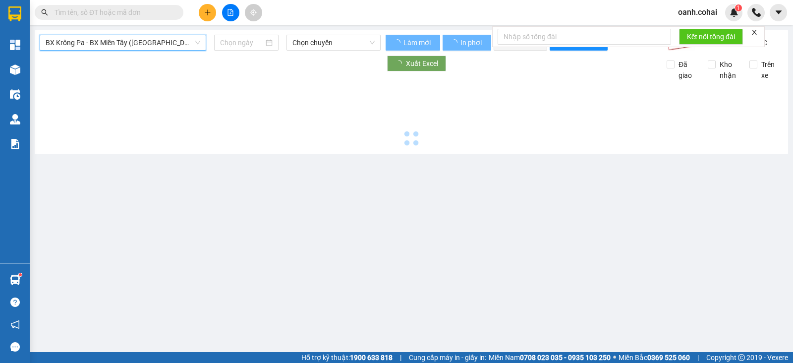
type input "[DATE]"
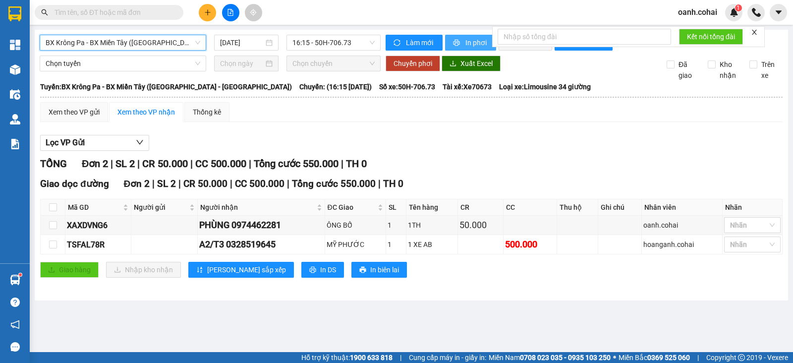
click at [476, 43] on span "In phơi" at bounding box center [476, 42] width 23 height 11
drag, startPoint x: 167, startPoint y: 38, endPoint x: 168, endPoint y: 53, distance: 14.4
click at [168, 38] on span "BX Krông Pa - BX Miền Tây ([GEOGRAPHIC_DATA] - [GEOGRAPHIC_DATA])" at bounding box center [123, 42] width 155 height 15
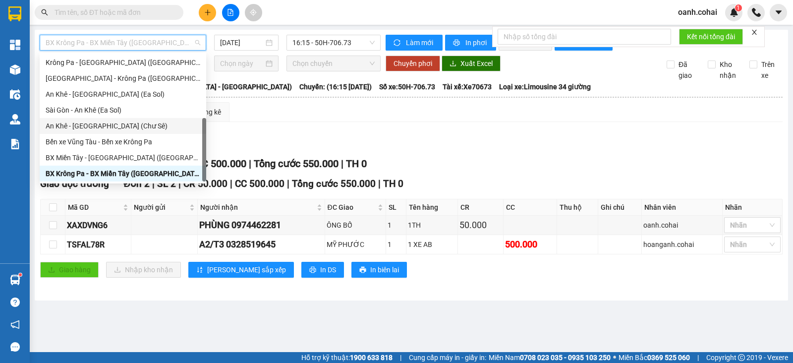
click at [106, 128] on div "An Khê - [GEOGRAPHIC_DATA] (Chư Sê)" at bounding box center [123, 125] width 155 height 11
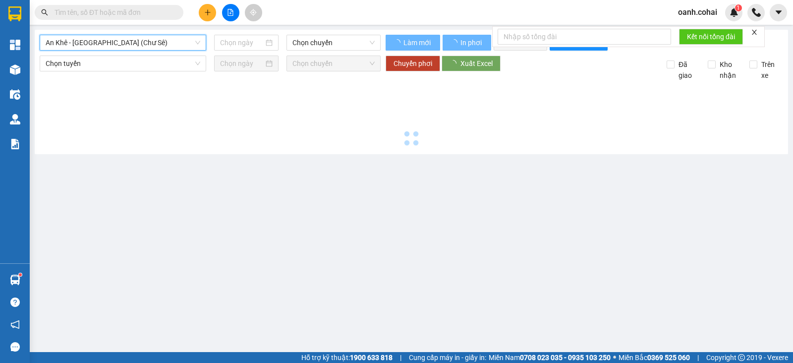
type input "[DATE]"
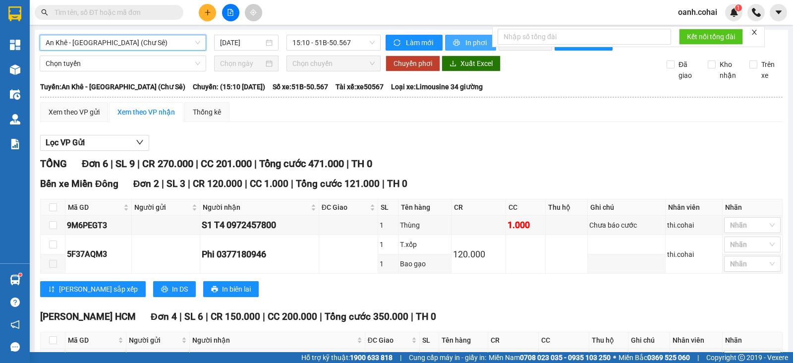
click at [474, 47] on span "In phơi" at bounding box center [476, 42] width 23 height 11
drag, startPoint x: 657, startPoint y: 118, endPoint x: 655, endPoint y: 124, distance: 5.8
click at [656, 122] on div "Xem theo VP gửi Xem theo VP nhận Thống kê" at bounding box center [411, 112] width 742 height 20
click at [146, 51] on div "An Khê - [GEOGRAPHIC_DATA] (Chư Sê) [DATE] 15:10 - 51B-50.567" at bounding box center [210, 43] width 341 height 16
click at [160, 41] on span "An Khê - [GEOGRAPHIC_DATA] (Chư Sê)" at bounding box center [123, 42] width 155 height 15
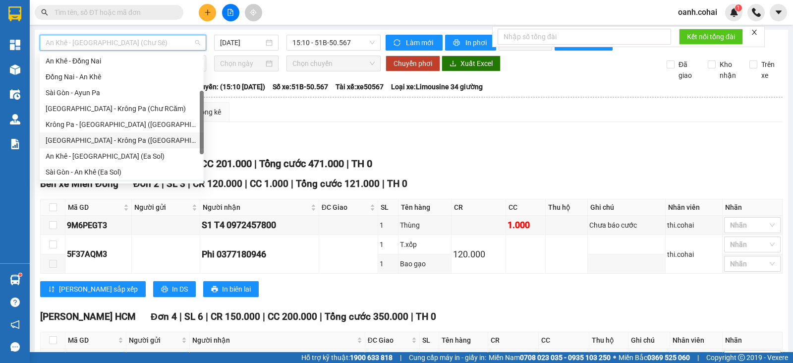
scroll to position [19, 0]
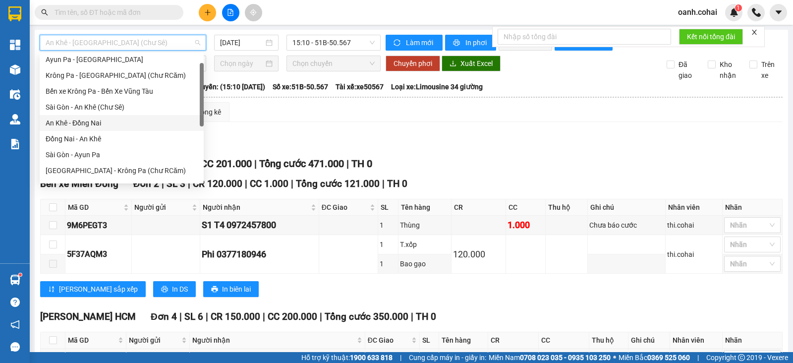
click at [91, 121] on div "An Khê - Đồng Nai" at bounding box center [122, 122] width 152 height 11
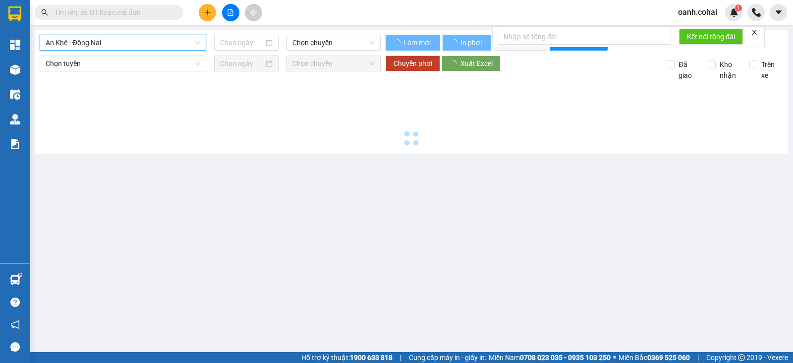
type input "[DATE]"
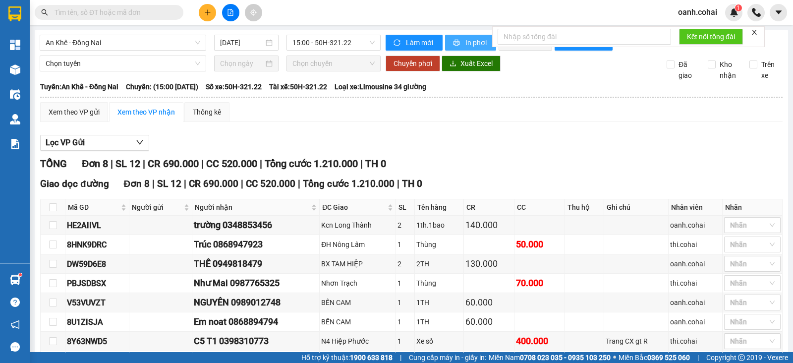
click at [465, 43] on span "In phơi" at bounding box center [476, 42] width 23 height 11
click at [675, 162] on div "Lọc VP Gửi TỔNG Đơn 8 | SL 12 | CR 690.000 | CC 520.000 | Tổng cước 1.210.000 …" at bounding box center [411, 277] width 742 height 295
click at [176, 46] on span "An Khê - Đồng Nai" at bounding box center [123, 42] width 155 height 15
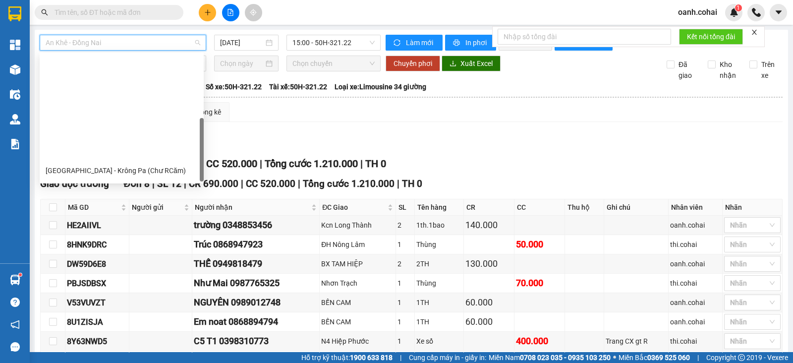
click at [115, 244] on div "An Khê - [GEOGRAPHIC_DATA] (Chư Sê)" at bounding box center [122, 249] width 152 height 11
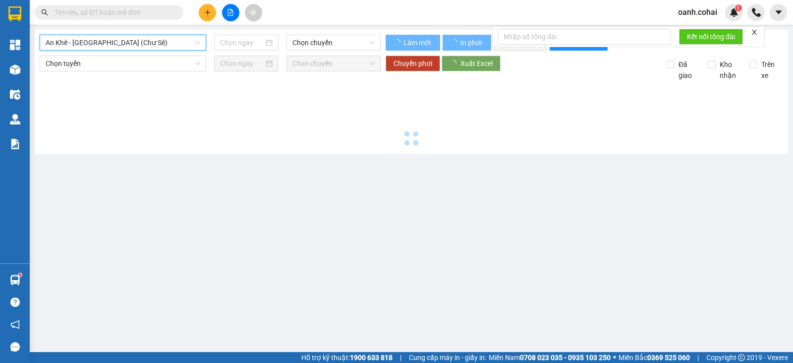
type input "[DATE]"
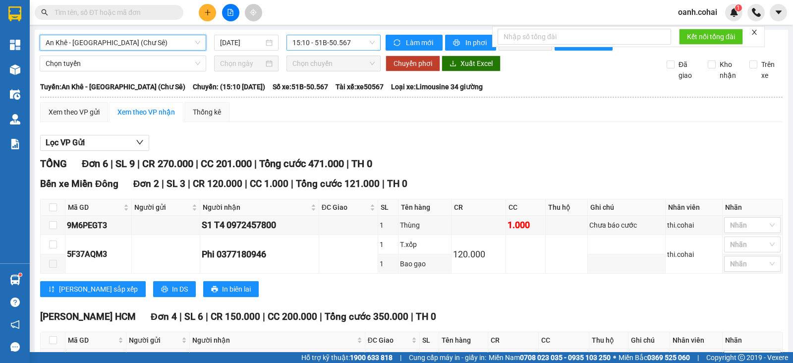
click at [359, 40] on span "15:10 - 51B-50.567" at bounding box center [333, 42] width 82 height 15
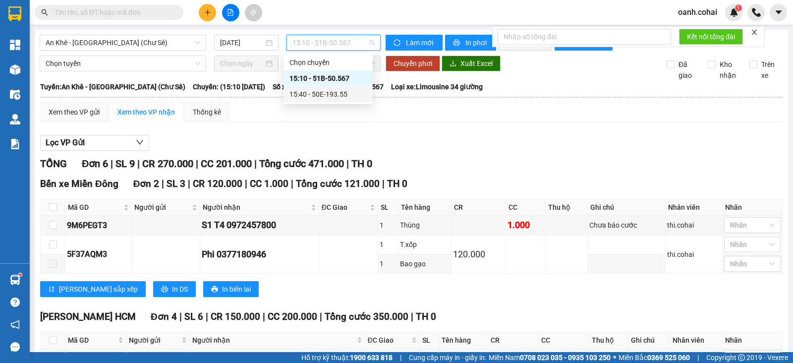
click at [340, 93] on div "15:40 - 50E-193.55" at bounding box center [327, 94] width 77 height 11
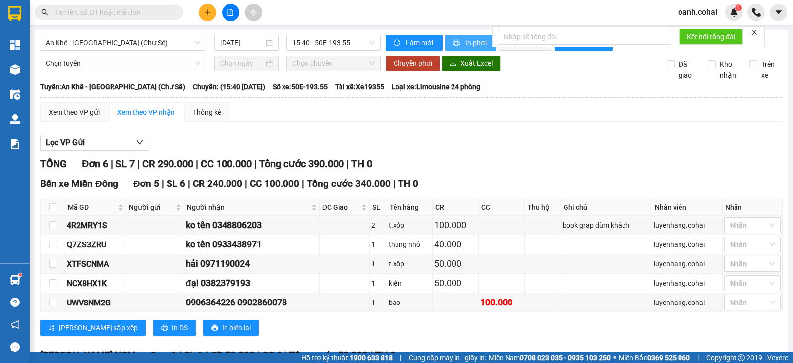
click at [476, 45] on span "In phơi" at bounding box center [476, 42] width 23 height 11
click at [713, 151] on div "Lọc VP Gửi" at bounding box center [411, 143] width 742 height 16
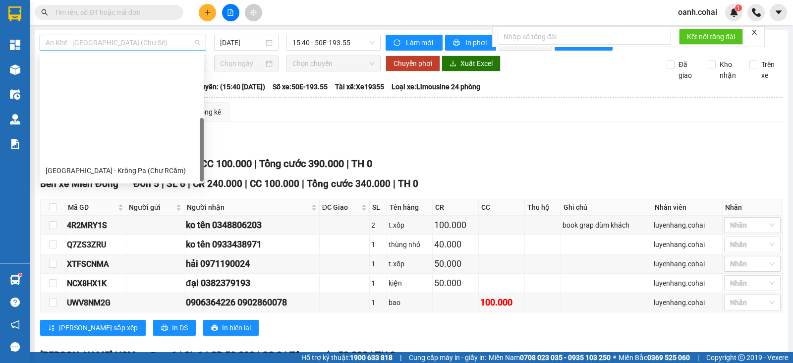
click at [175, 44] on span "An Khê - [GEOGRAPHIC_DATA] (Chư Sê)" at bounding box center [123, 42] width 155 height 15
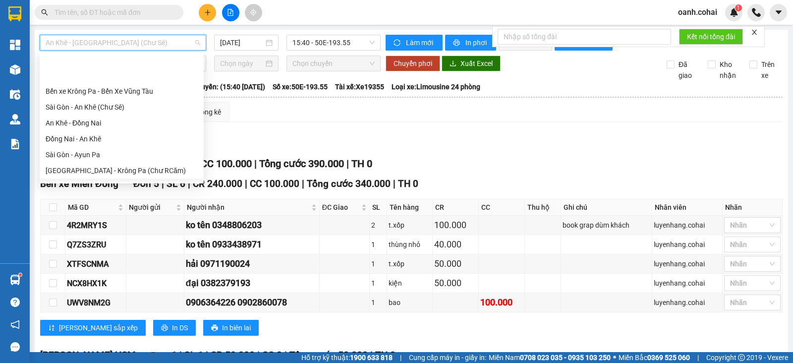
click at [107, 181] on div "Krông Pa - [GEOGRAPHIC_DATA] ([GEOGRAPHIC_DATA])" at bounding box center [122, 186] width 152 height 11
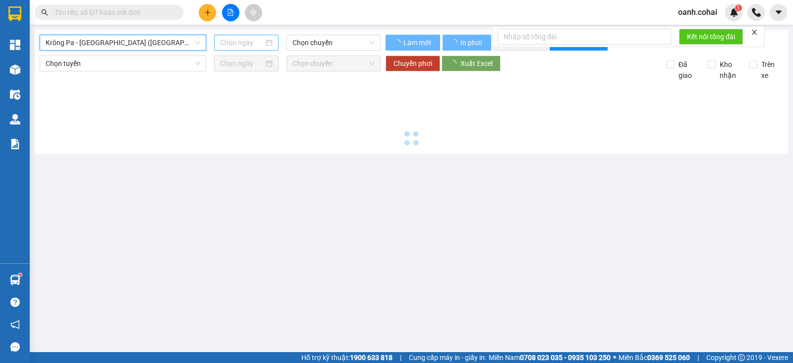
type input "[DATE]"
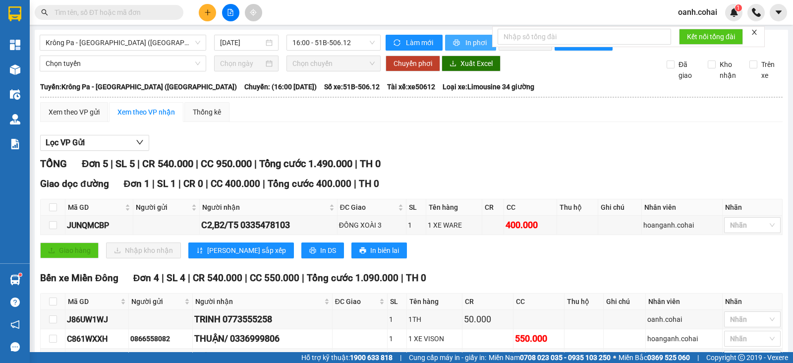
click at [471, 44] on span "In phơi" at bounding box center [476, 42] width 23 height 11
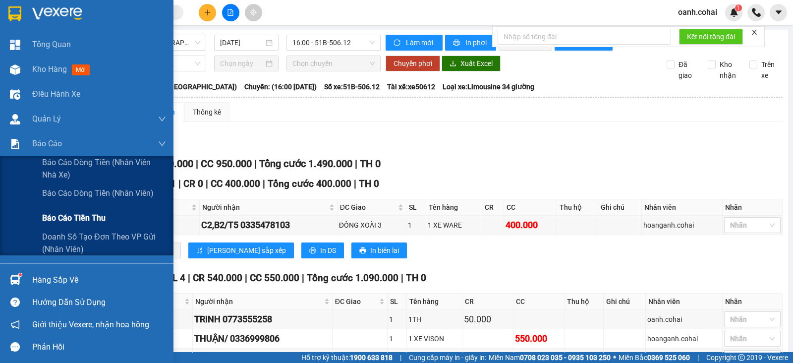
click at [62, 218] on span "Báo cáo tiền thu" at bounding box center [73, 218] width 63 height 12
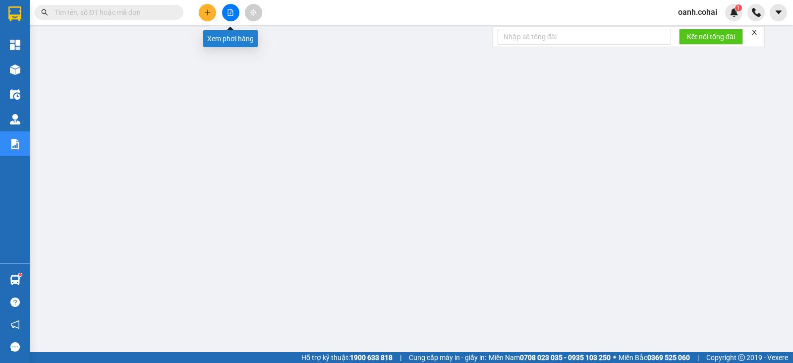
click at [227, 11] on icon "file-add" at bounding box center [230, 12] width 7 height 7
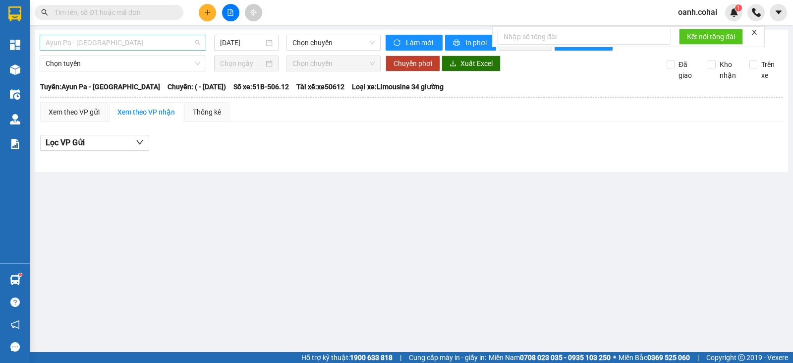
click at [167, 43] on span "Ayun Pa - [GEOGRAPHIC_DATA]" at bounding box center [123, 42] width 155 height 15
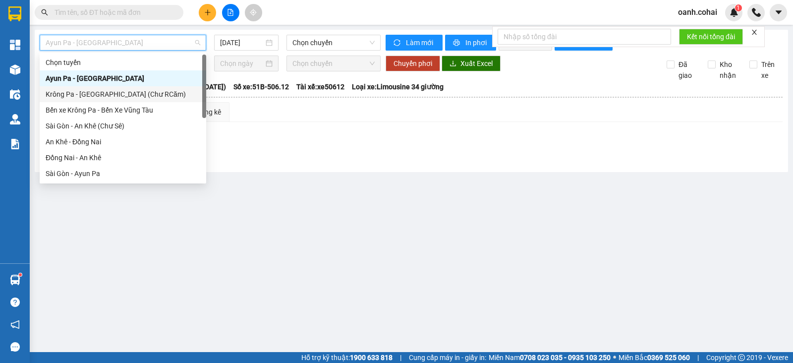
click at [131, 93] on div "Krông Pa - [GEOGRAPHIC_DATA] (Chư RCăm)" at bounding box center [123, 94] width 155 height 11
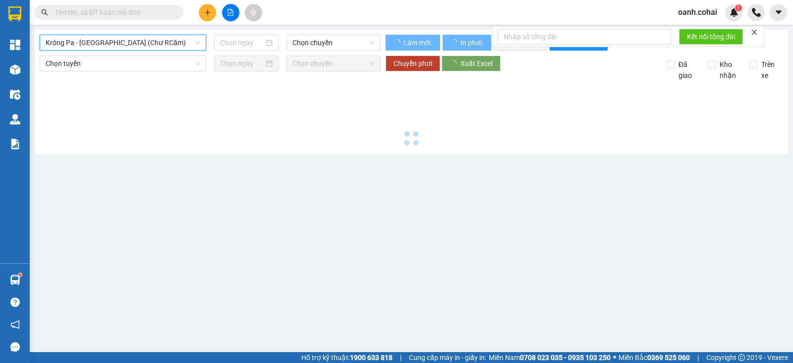
type input "[DATE]"
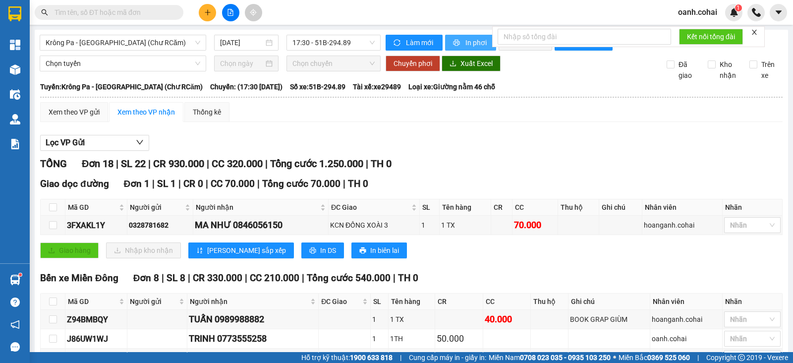
click at [466, 44] on span "In phơi" at bounding box center [476, 42] width 23 height 11
